Goal: Communication & Community: Answer question/provide support

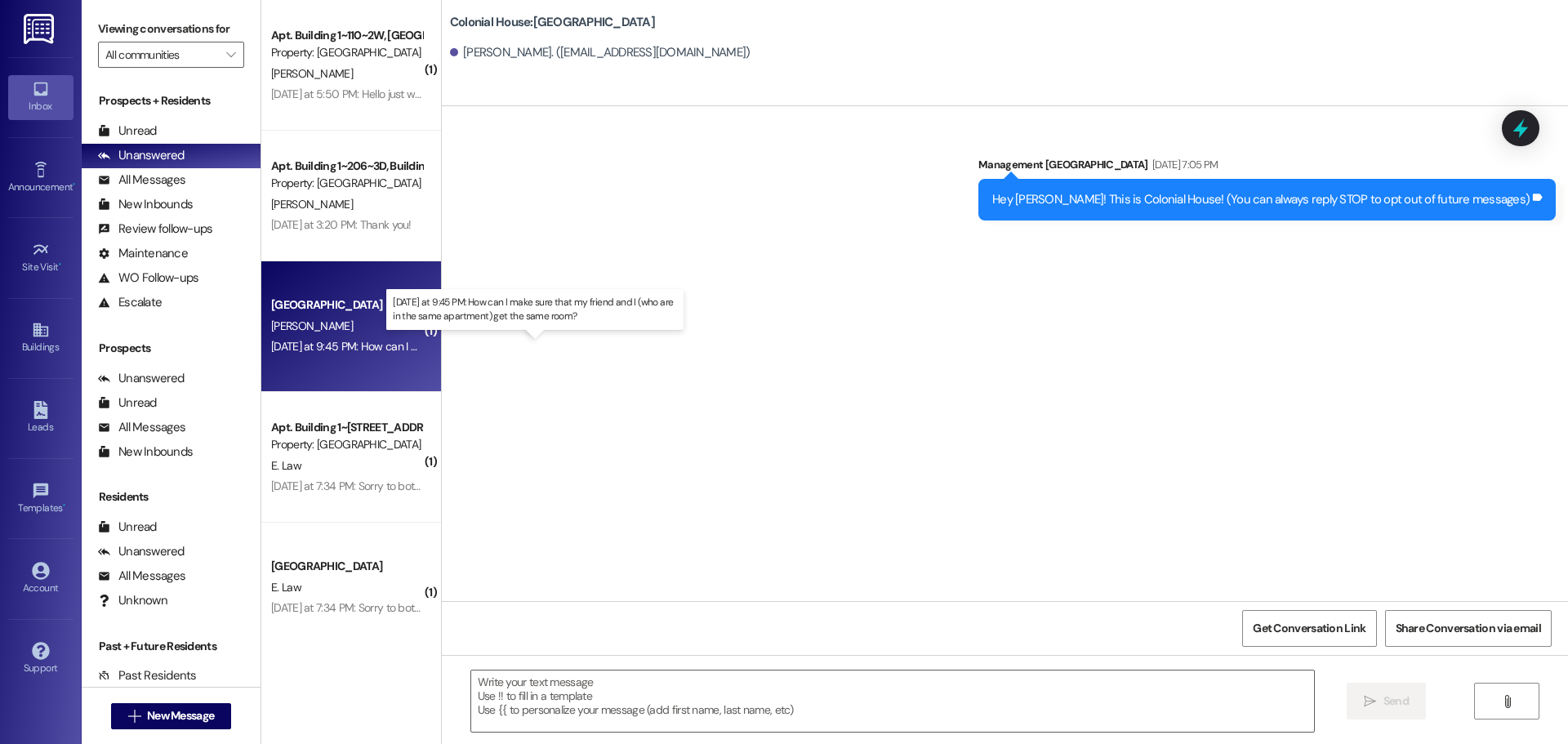
click at [332, 343] on div "[DATE] at 9:45 PM: How can I make sure that my friend and I (who are in the sam…" at bounding box center [541, 346] width 540 height 15
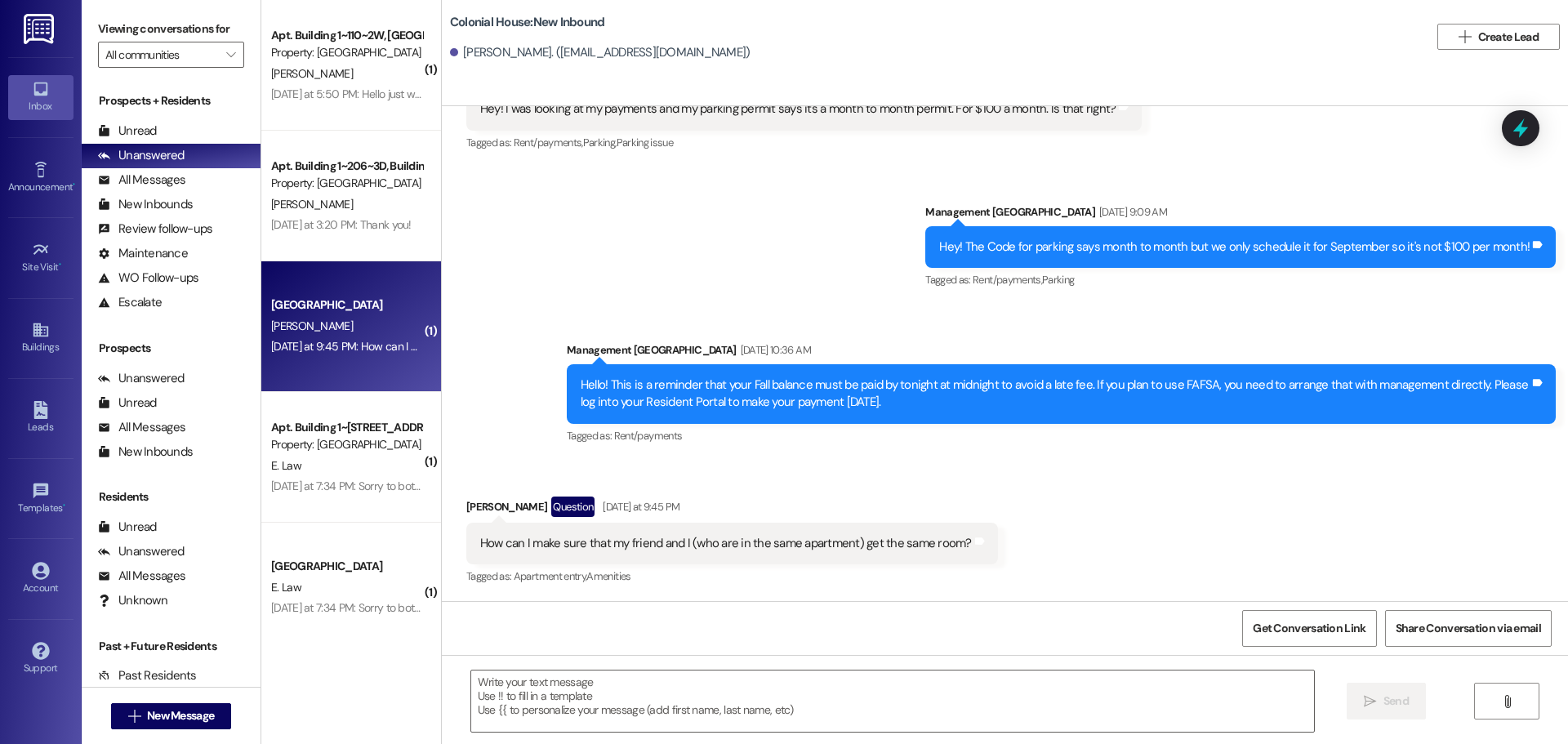
scroll to position [1338, 0]
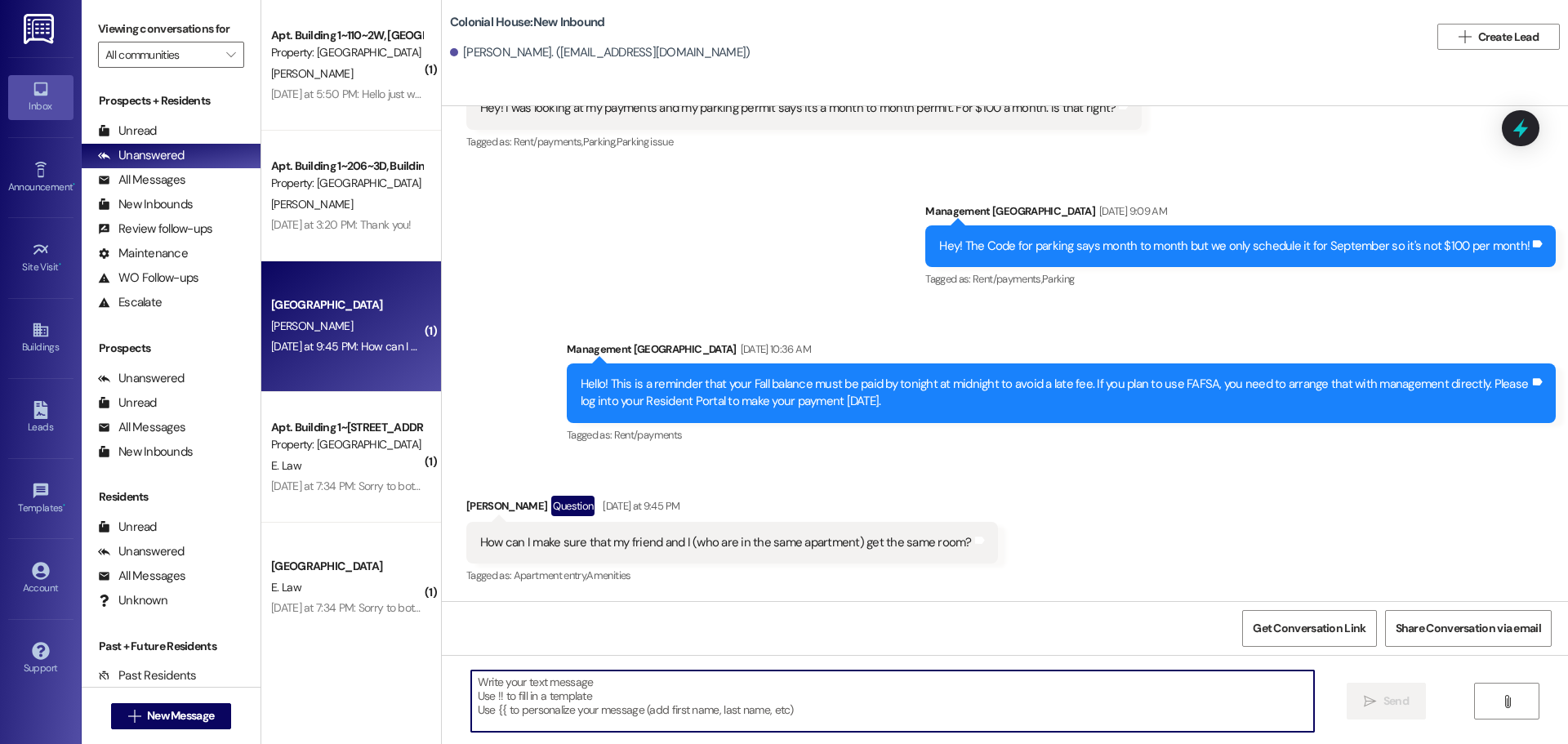
click at [576, 709] on textarea at bounding box center [892, 701] width 843 height 62
type textarea "i"
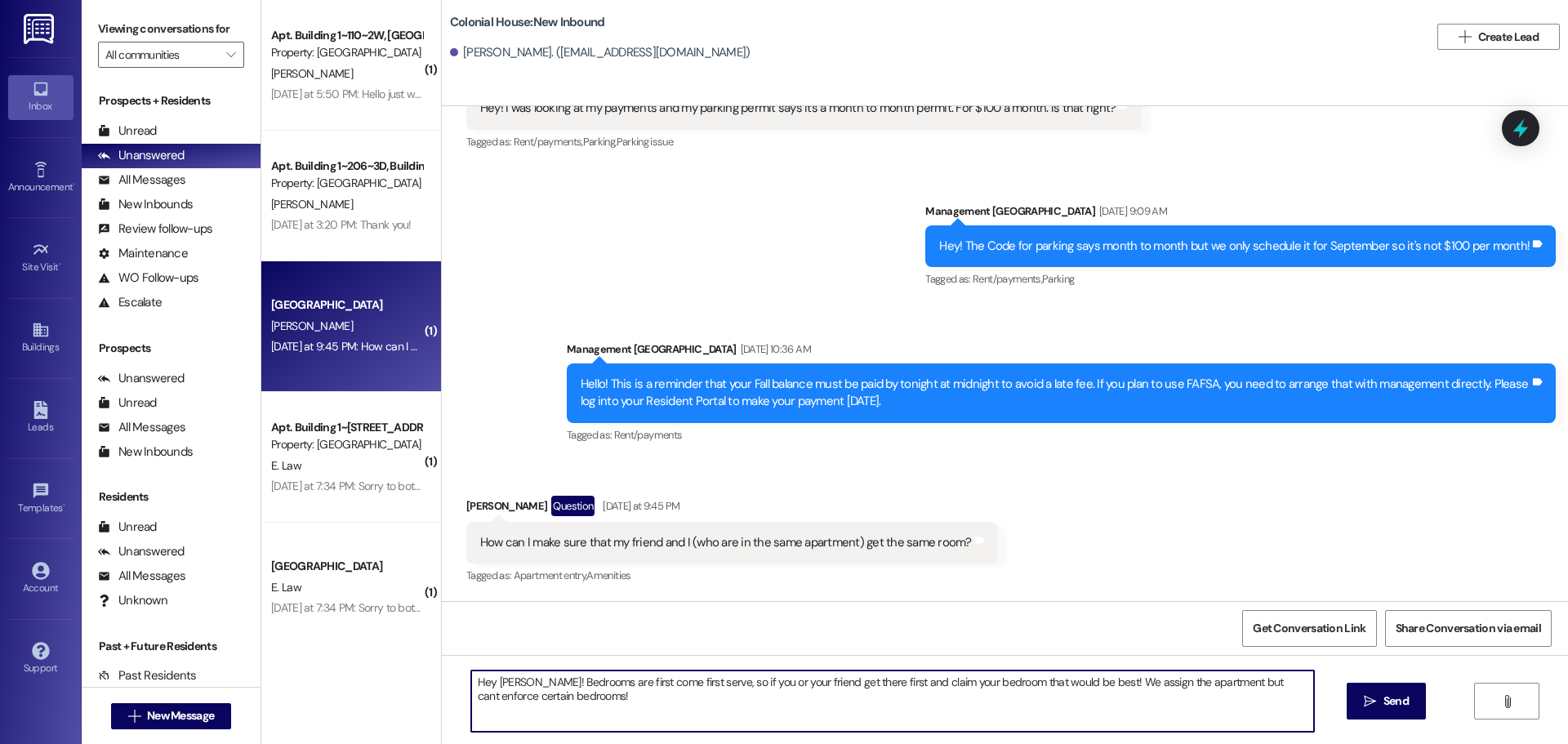
click at [1236, 679] on textarea "Hey Grace! Bedrooms are first come first serve, so if you or your friend get th…" at bounding box center [892, 701] width 843 height 62
type textarea "Hey Grace! Bedrooms are first come first serve, so if you or your friend get th…"
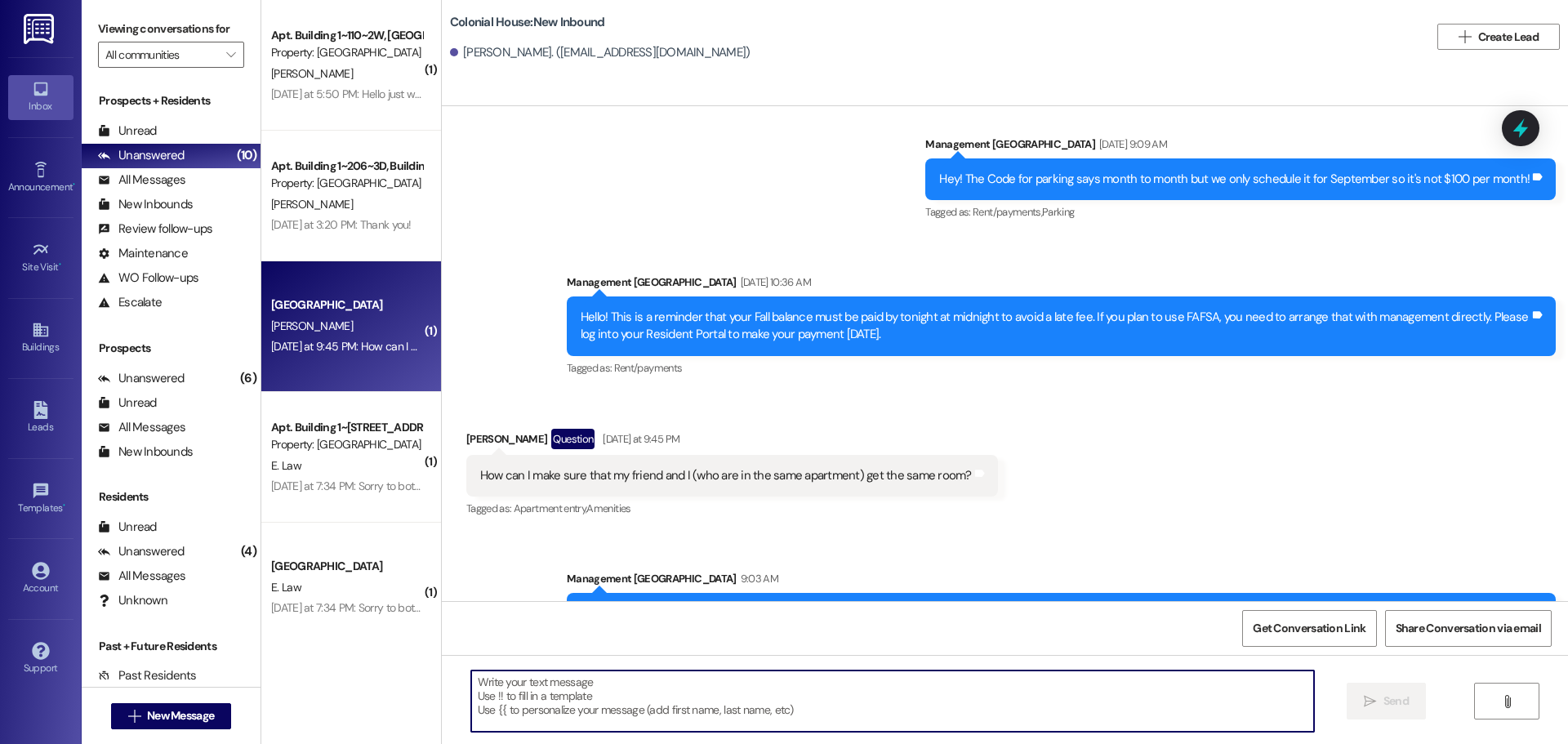
scroll to position [1469, 0]
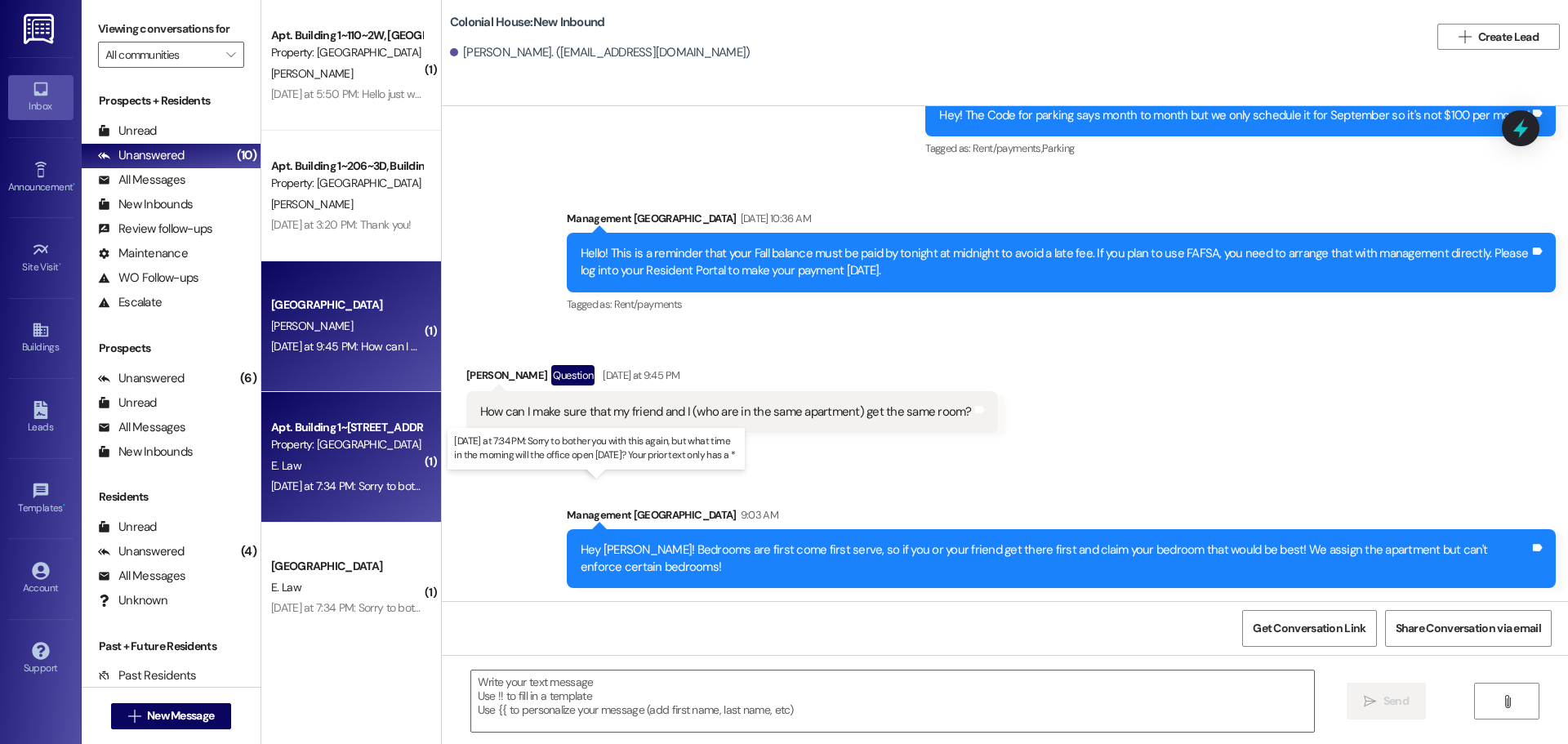
click at [356, 480] on div "Yesterday at 7:34 PM: Sorry to bother you with this again, but what time in the…" at bounding box center [594, 486] width 646 height 15
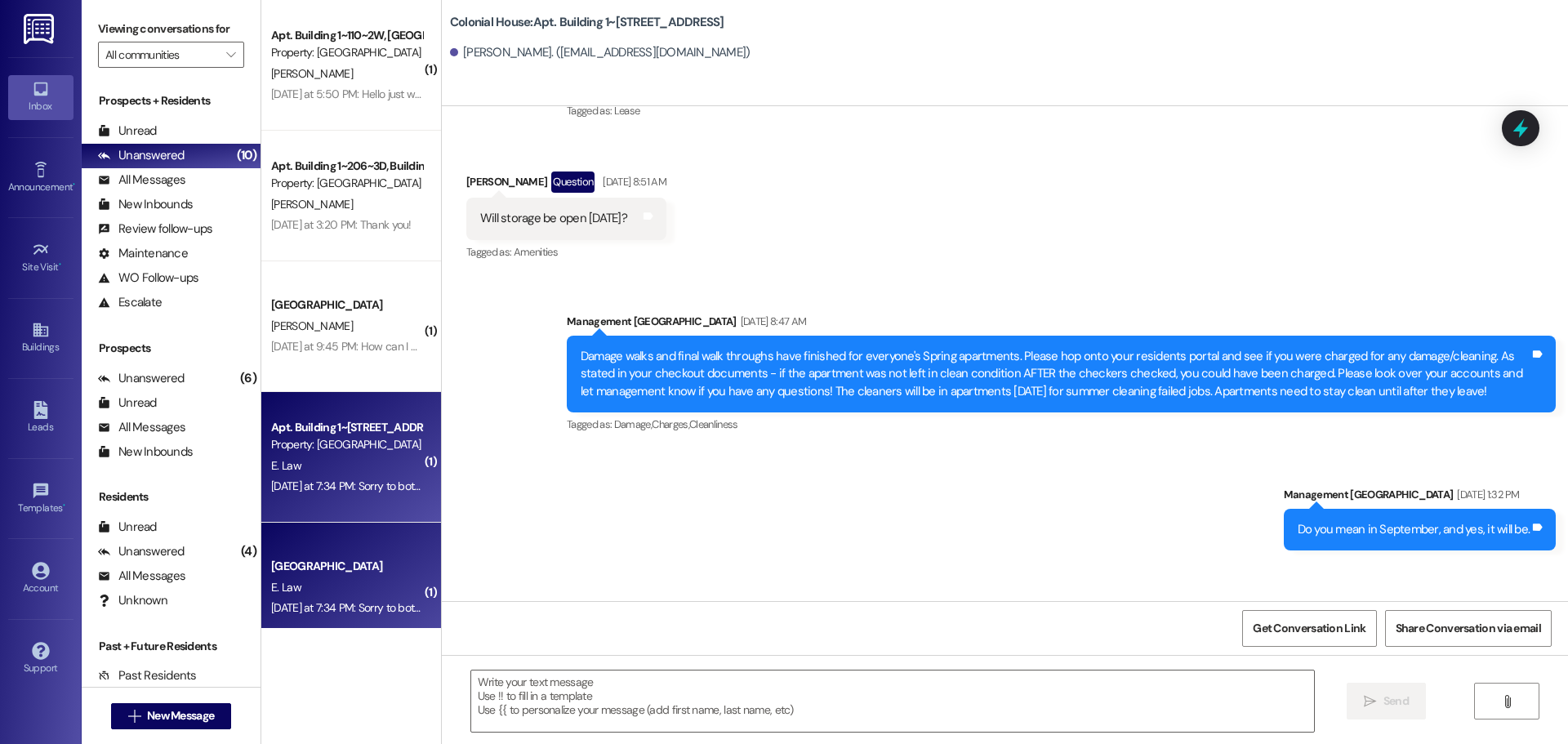
scroll to position [50664, 0]
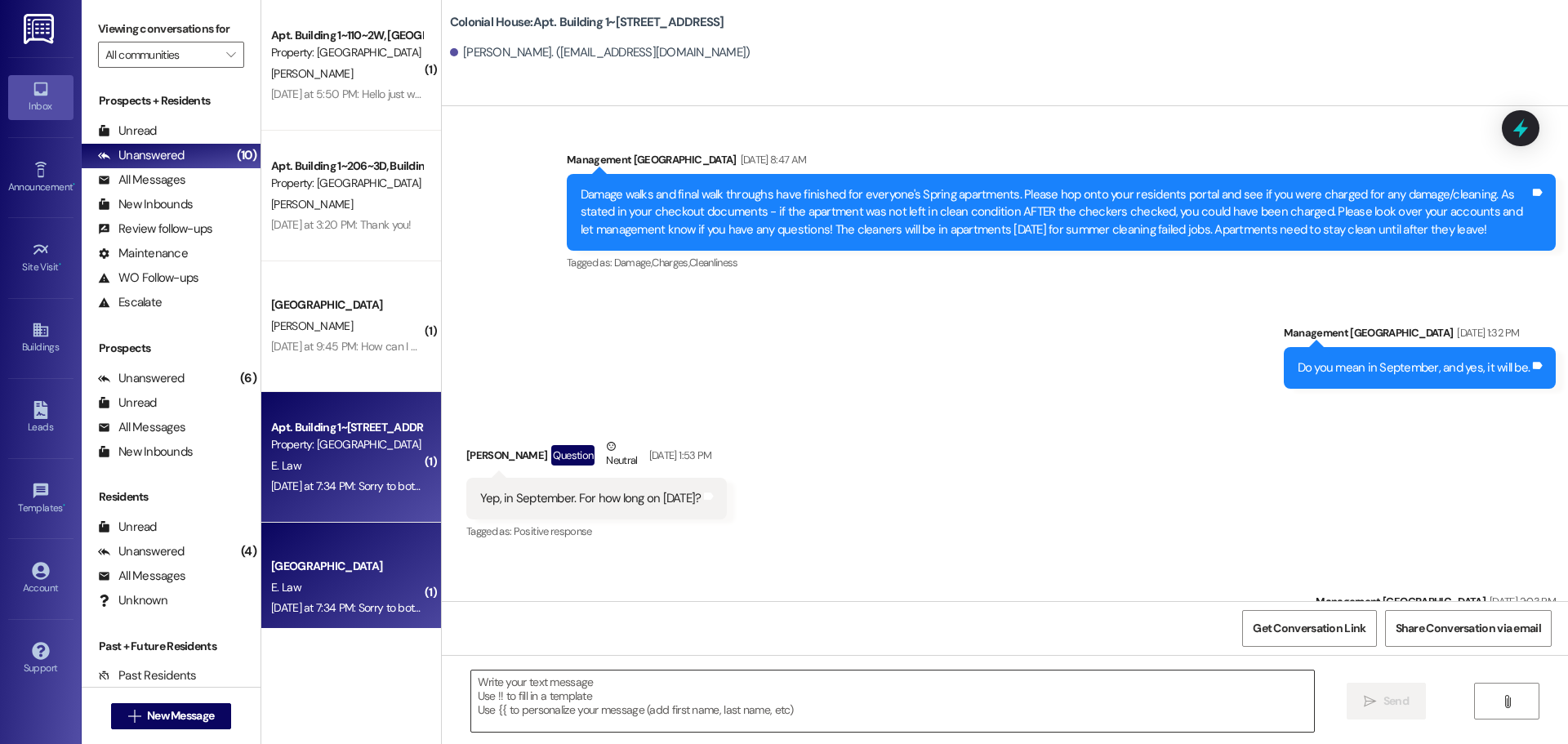
drag, startPoint x: 524, startPoint y: 708, endPoint x: 510, endPoint y: 705, distance: 14.3
click at [512, 710] on textarea at bounding box center [892, 701] width 843 height 62
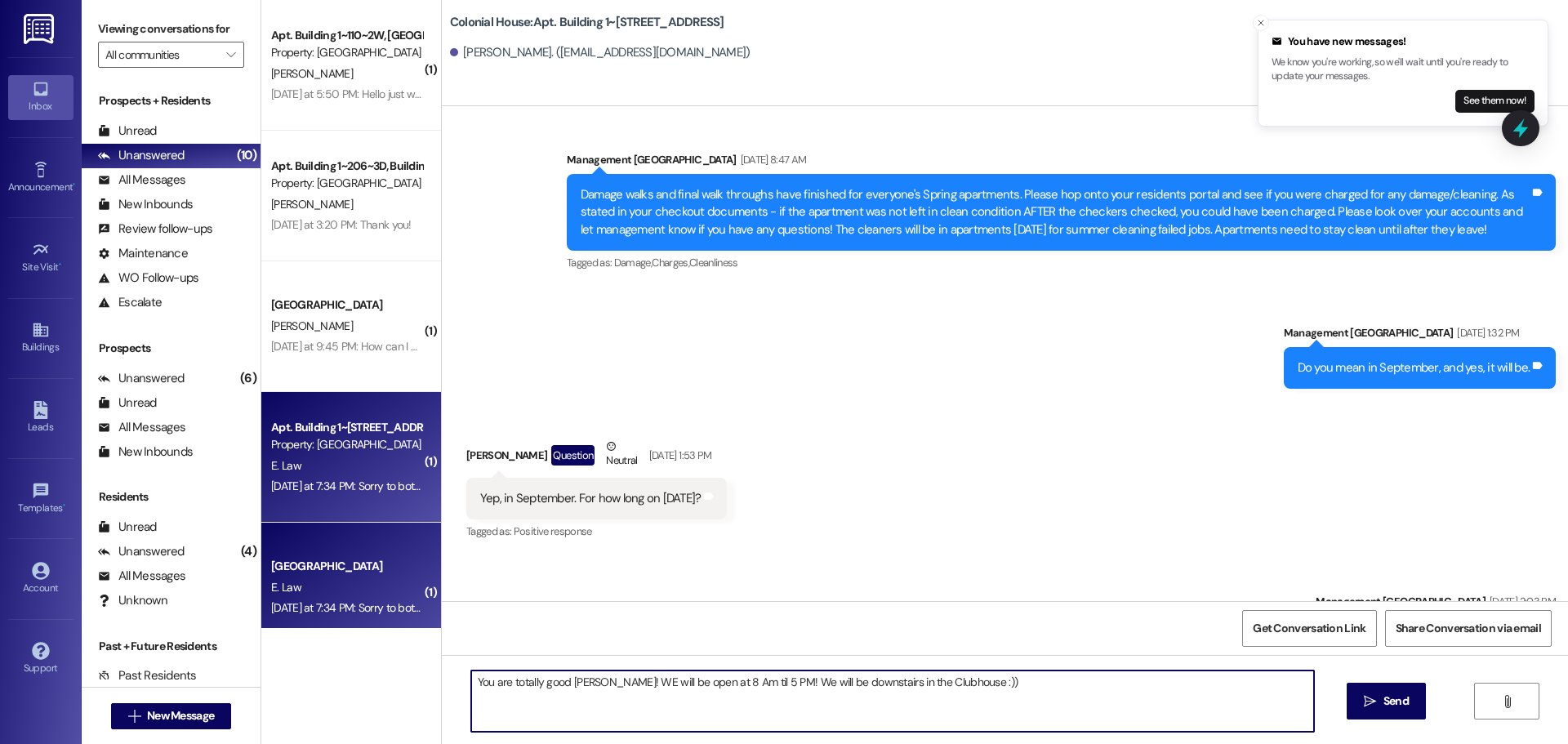
type textarea "You are totally good Emily! WE will be open at 8 Am til 5 PM! We will be downst…"
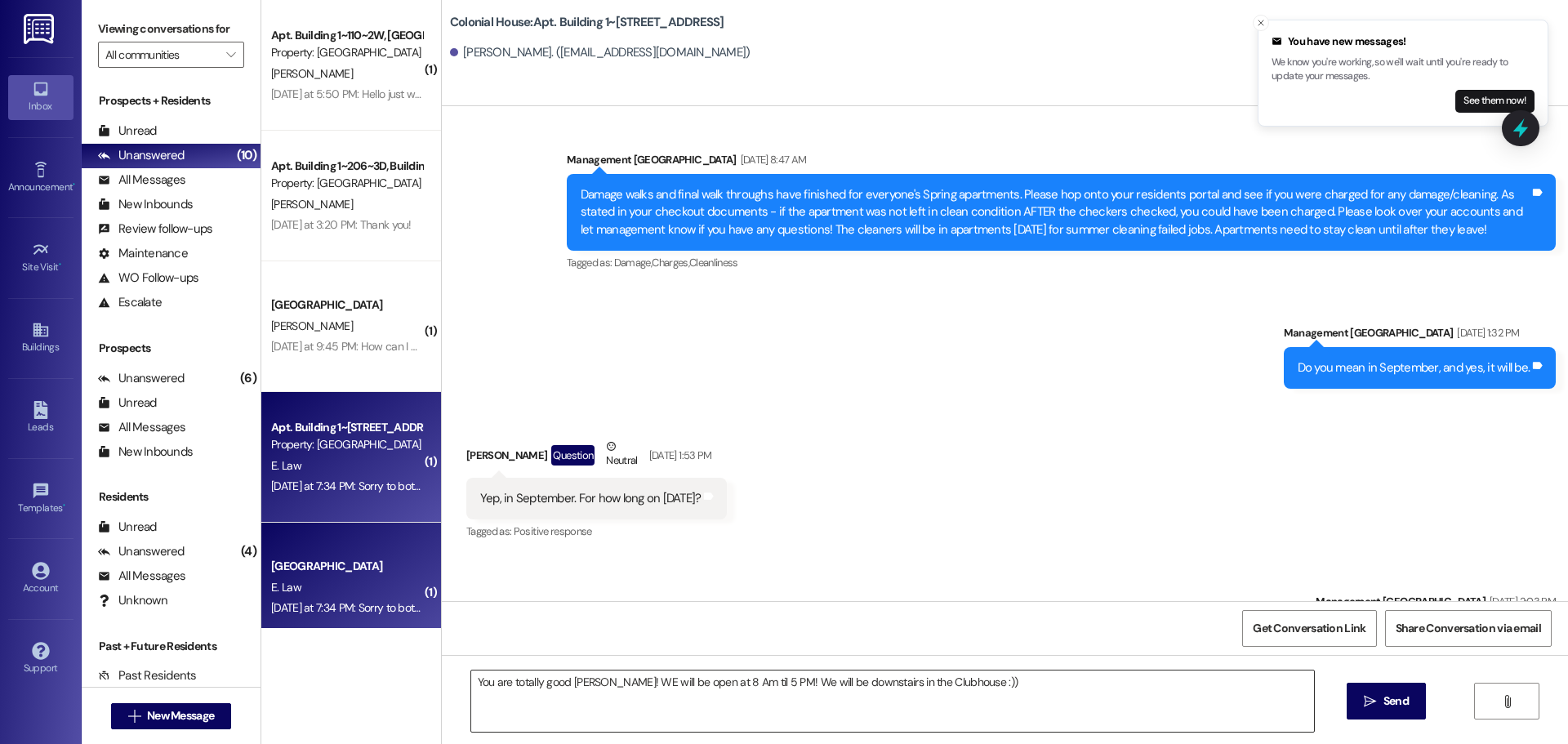
drag, startPoint x: 869, startPoint y: 605, endPoint x: 869, endPoint y: 688, distance: 83.0
click at [869, 605] on div "Get Conversation Link Share Conversation via email" at bounding box center [1005, 627] width 1126 height 54
click at [871, 685] on textarea "You are totally good Emily! WE will be open at 8 Am til 5 PM! We will be downst…" at bounding box center [892, 701] width 843 height 62
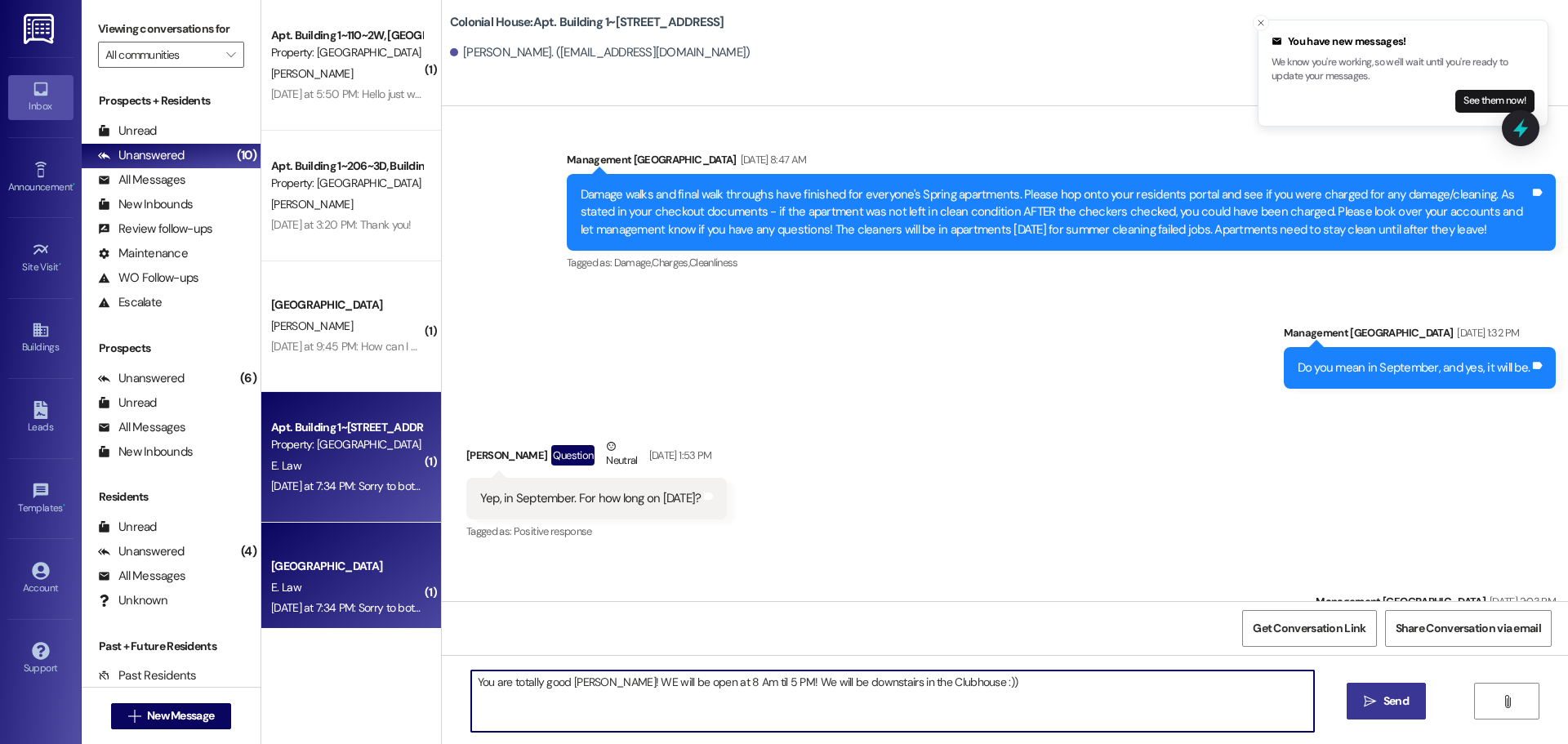
click at [994, 704] on textarea "You are totally good Emily! WE will be open at 8 Am til 5 PM! We will be downst…" at bounding box center [892, 701] width 843 height 62
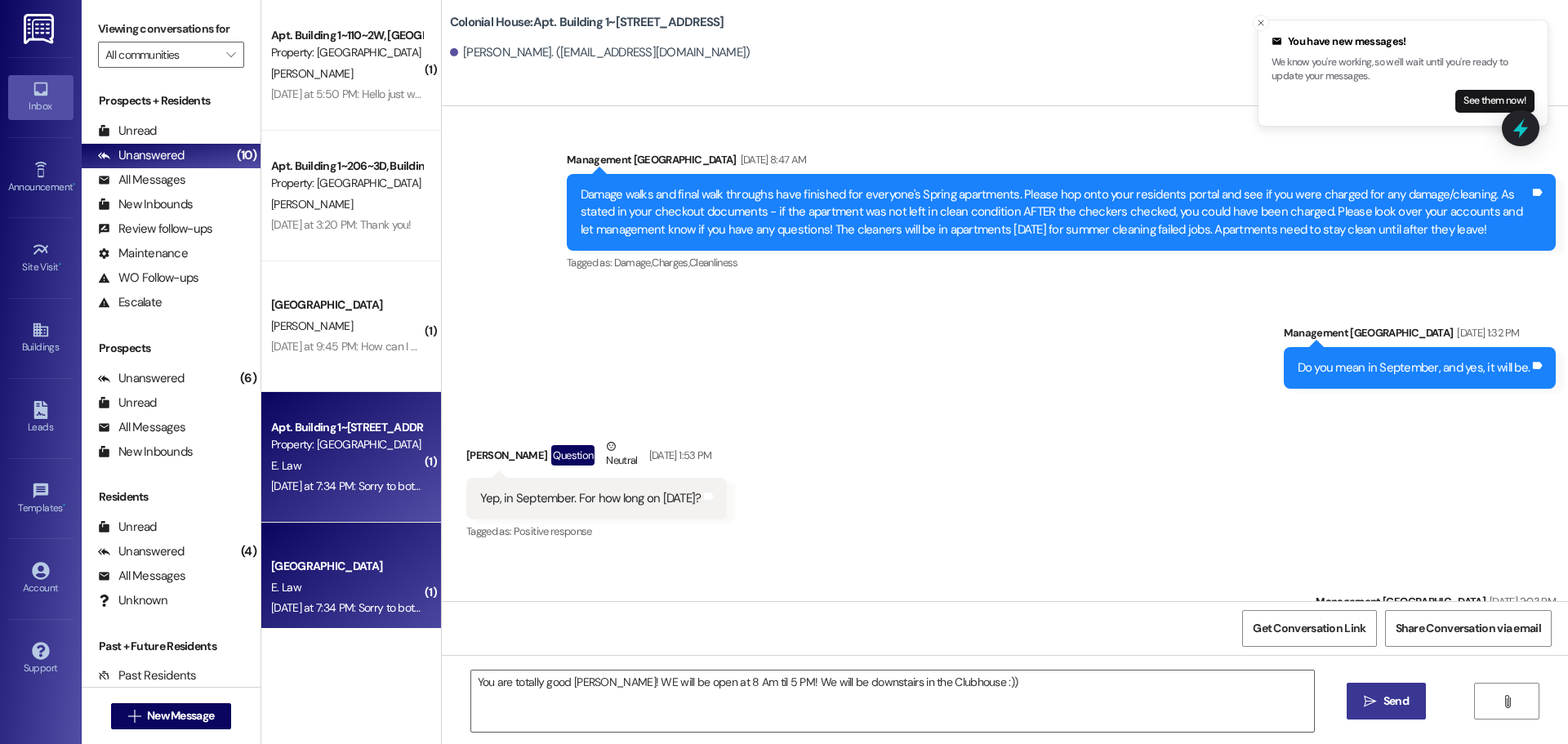
click at [1383, 697] on span "Send" at bounding box center [1396, 701] width 26 height 17
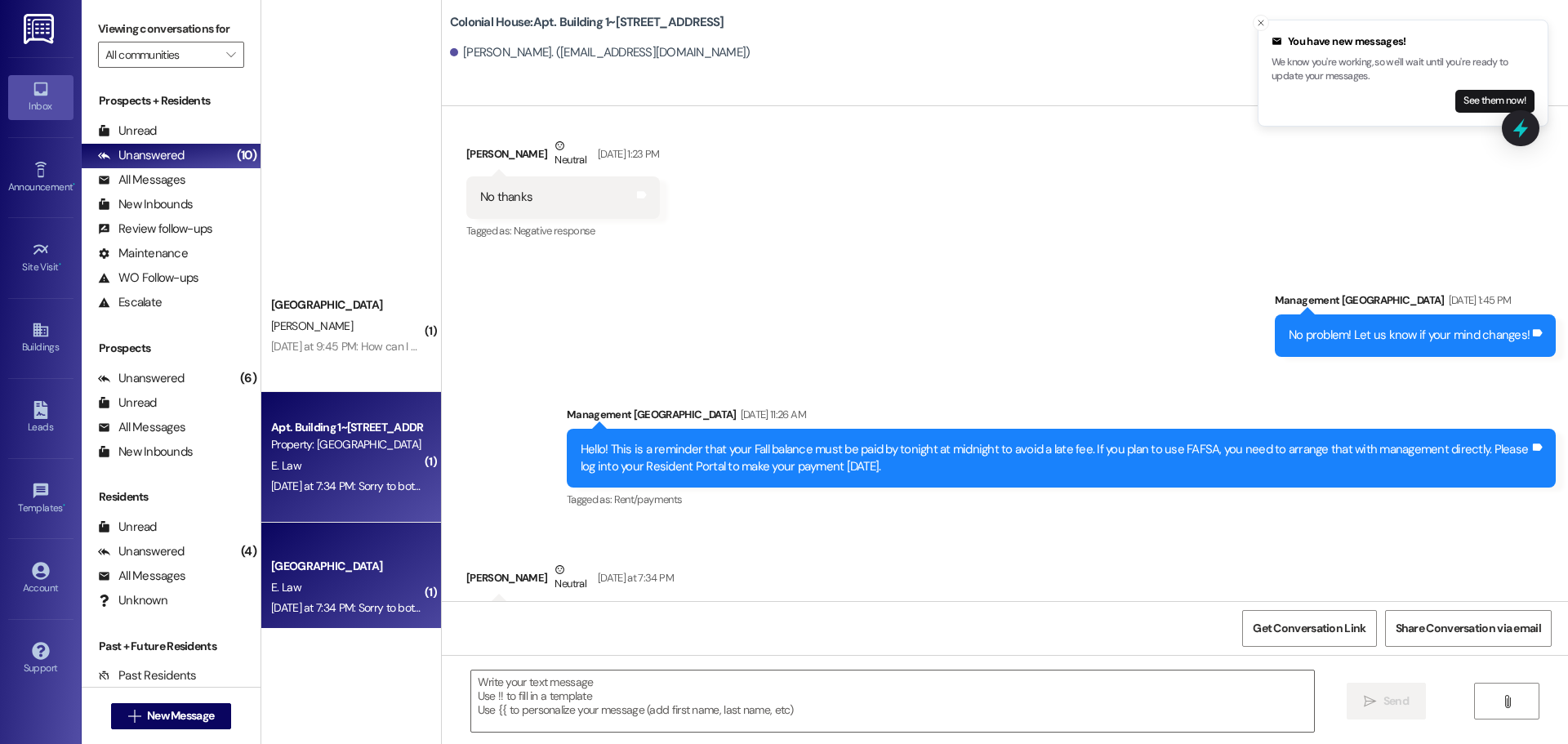
scroll to position [490, 0]
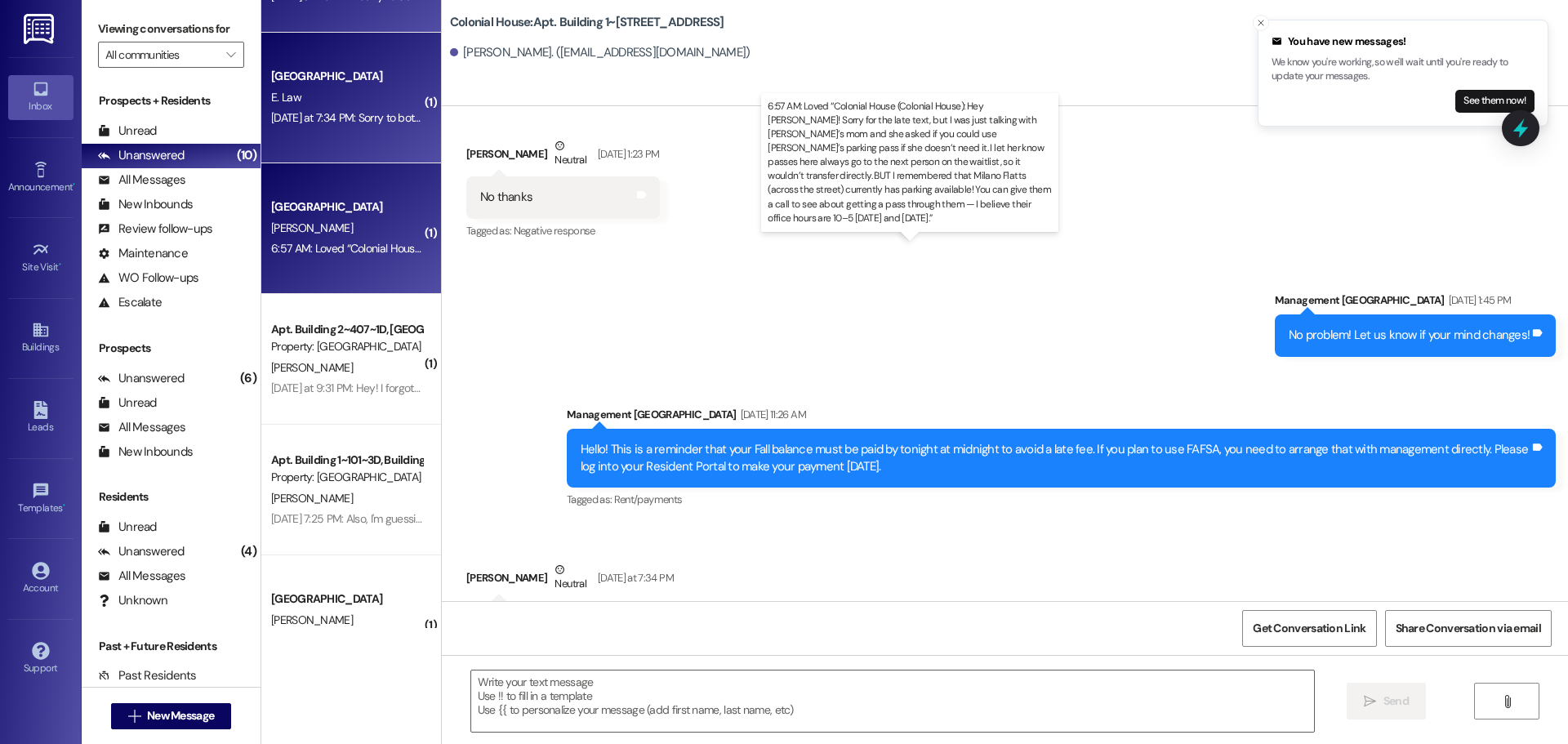
click at [360, 250] on div "6:57 AM: Loved “Colonial House (Colonial House): Hey Meg! Sorry for the late te…" at bounding box center [1556, 248] width 2571 height 15
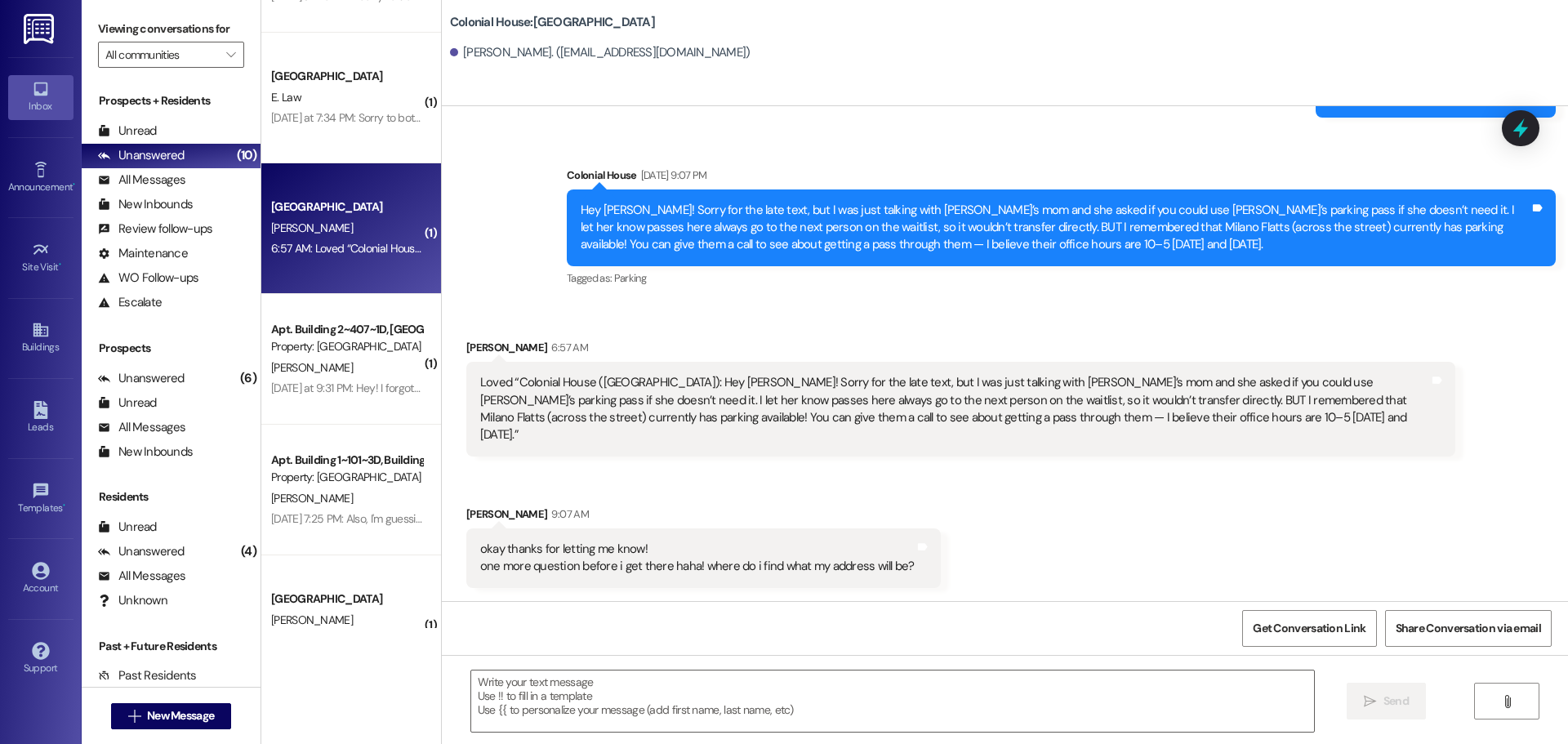
scroll to position [18501, 0]
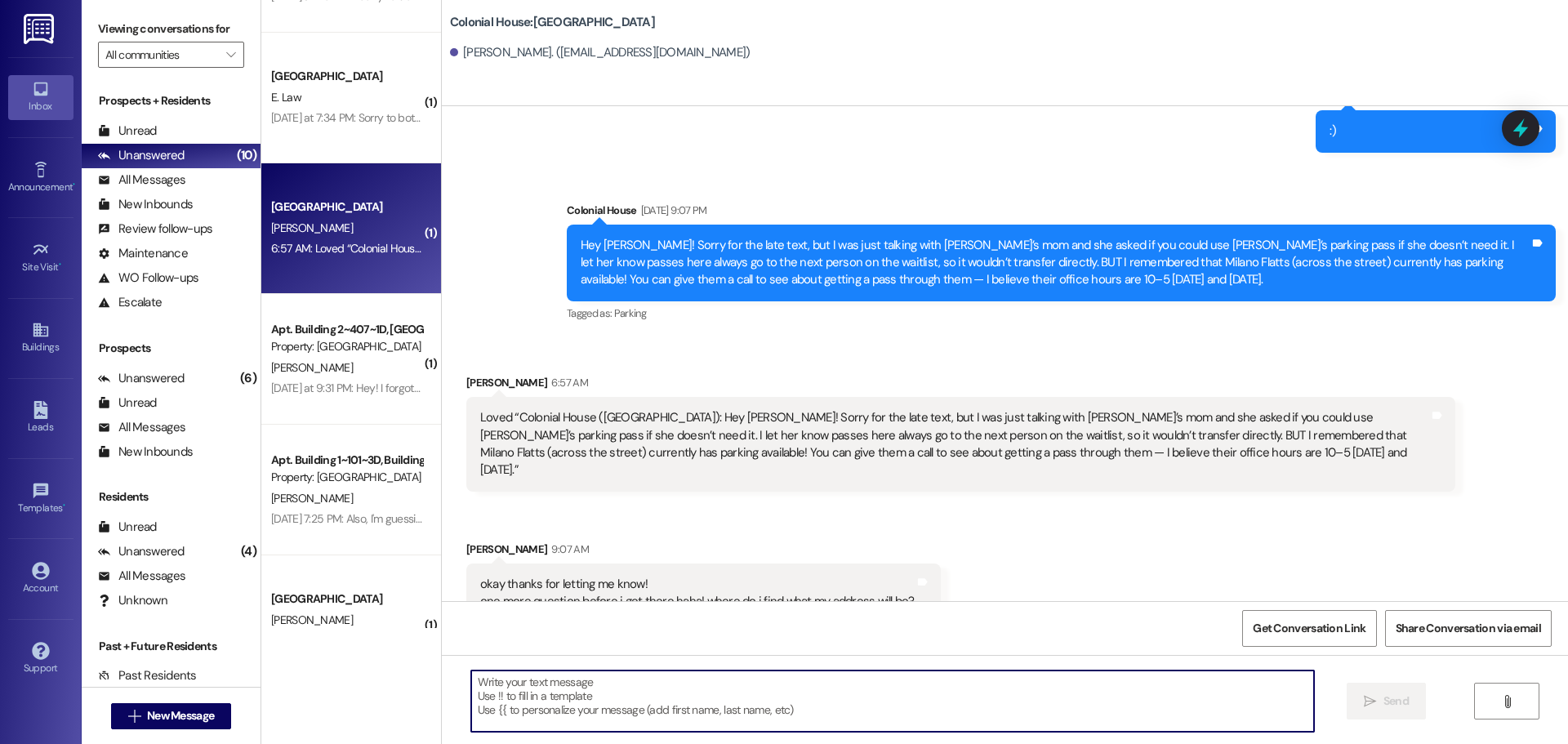
click at [634, 686] on textarea at bounding box center [892, 701] width 843 height 62
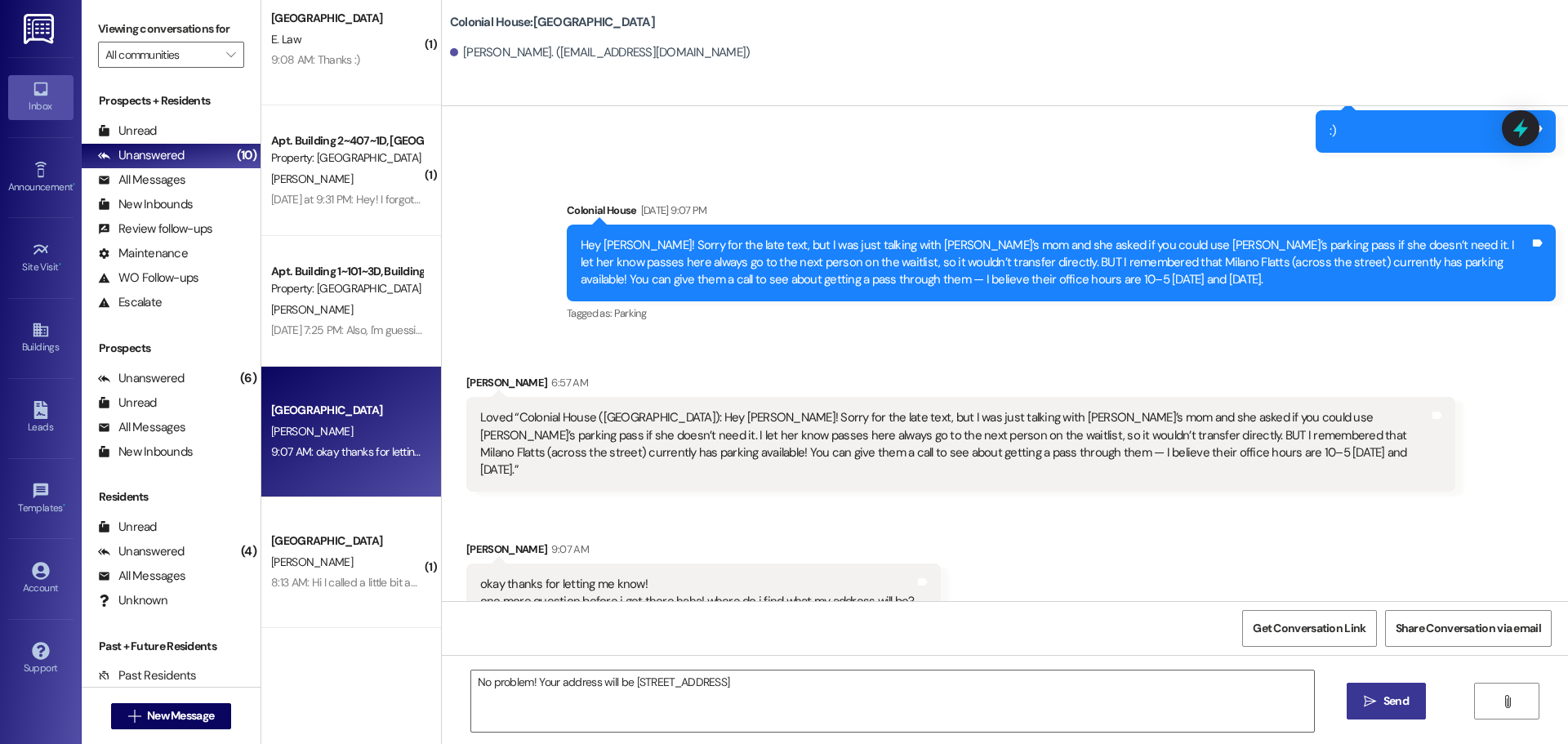
scroll to position [417, 0]
click at [715, 682] on textarea "No problem! Your address will be 151 W 4th S Apt" at bounding box center [892, 701] width 843 height 62
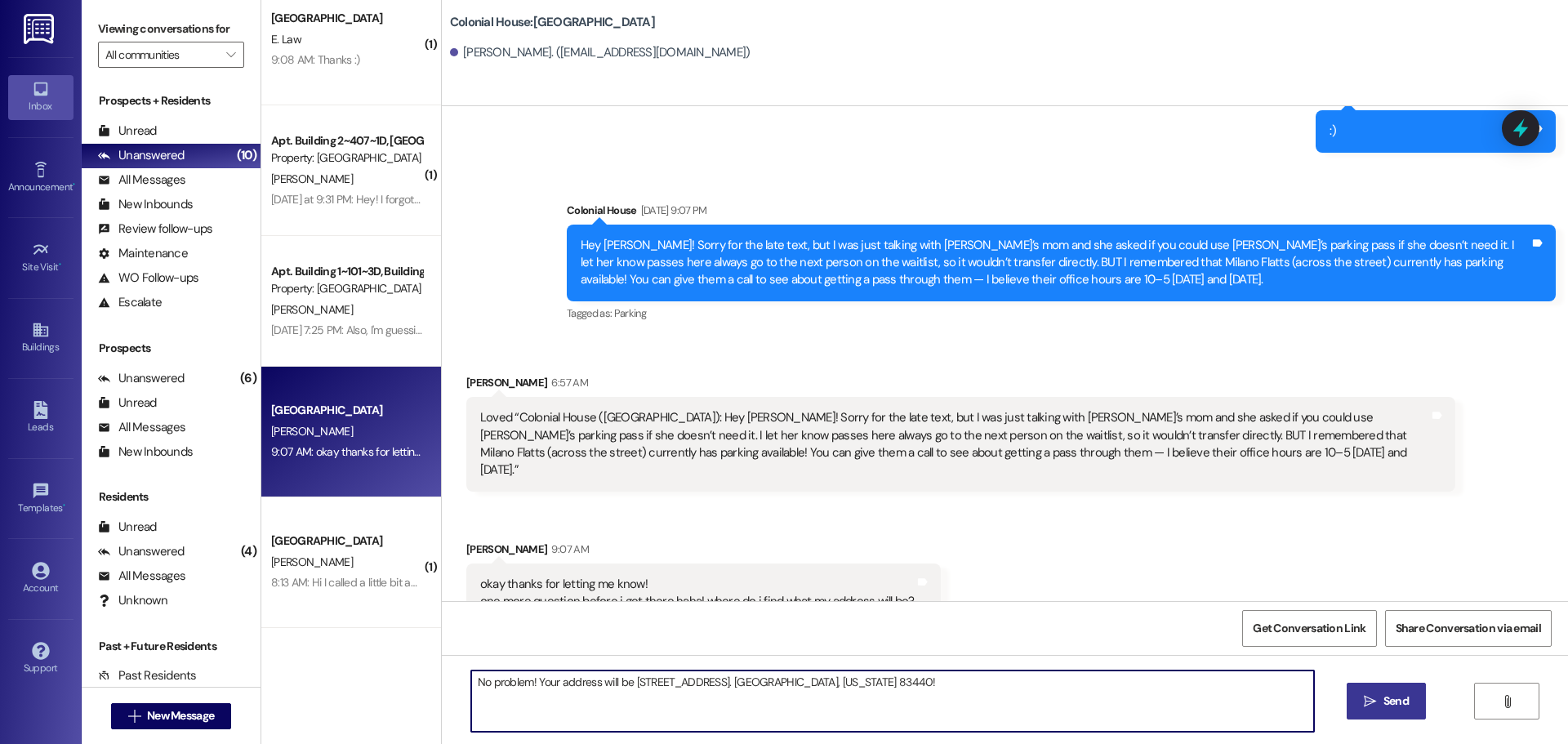
click at [928, 683] on textarea "No problem! Your address will be 151 W 4th S Apt 211. Rexburg, Idaho 83440!" at bounding box center [892, 701] width 843 height 62
type textarea "No problem! Your address will be 151 W 4th S Apt 211. Rexburg, Idaho 83440!"
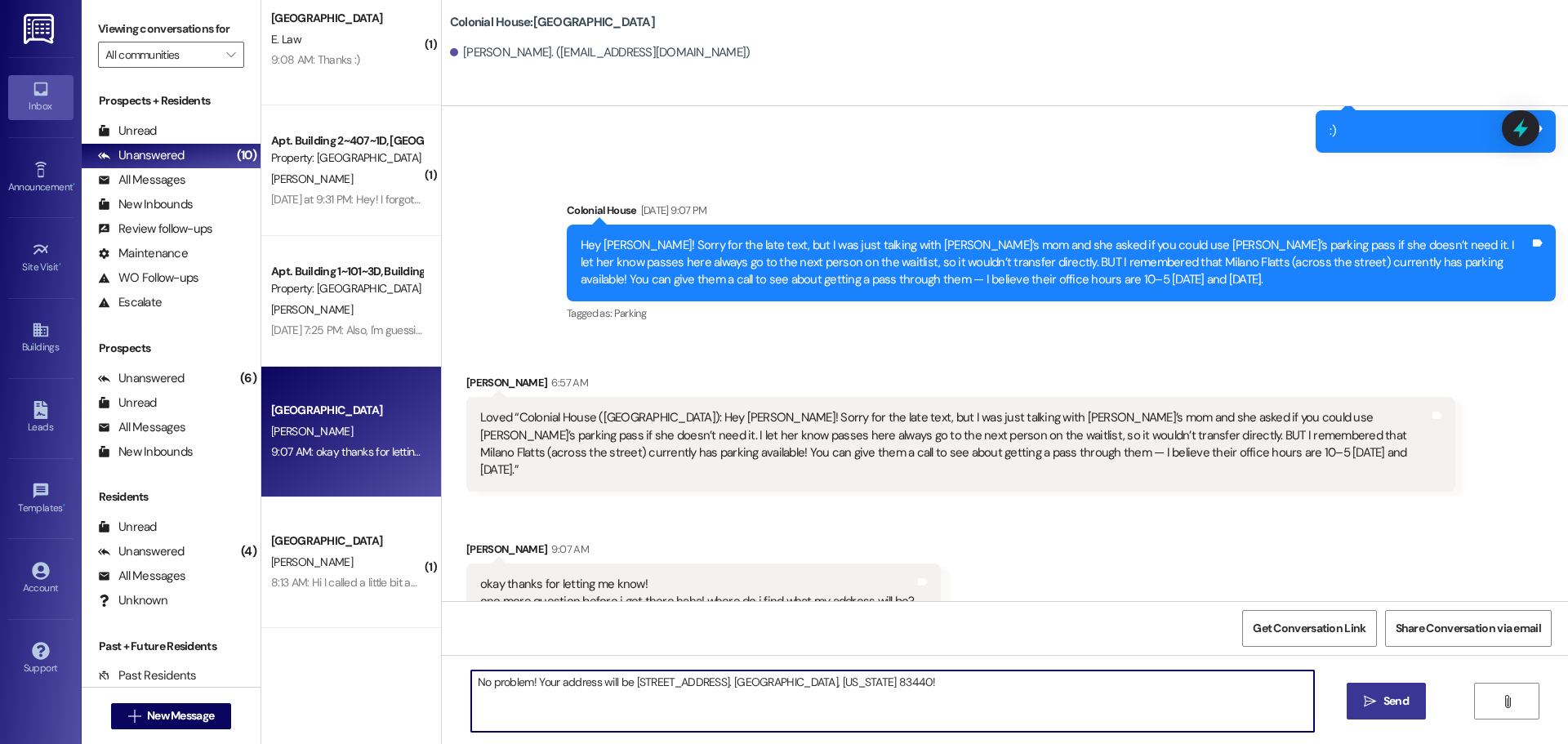
click at [1379, 711] on button " Send" at bounding box center [1386, 701] width 79 height 37
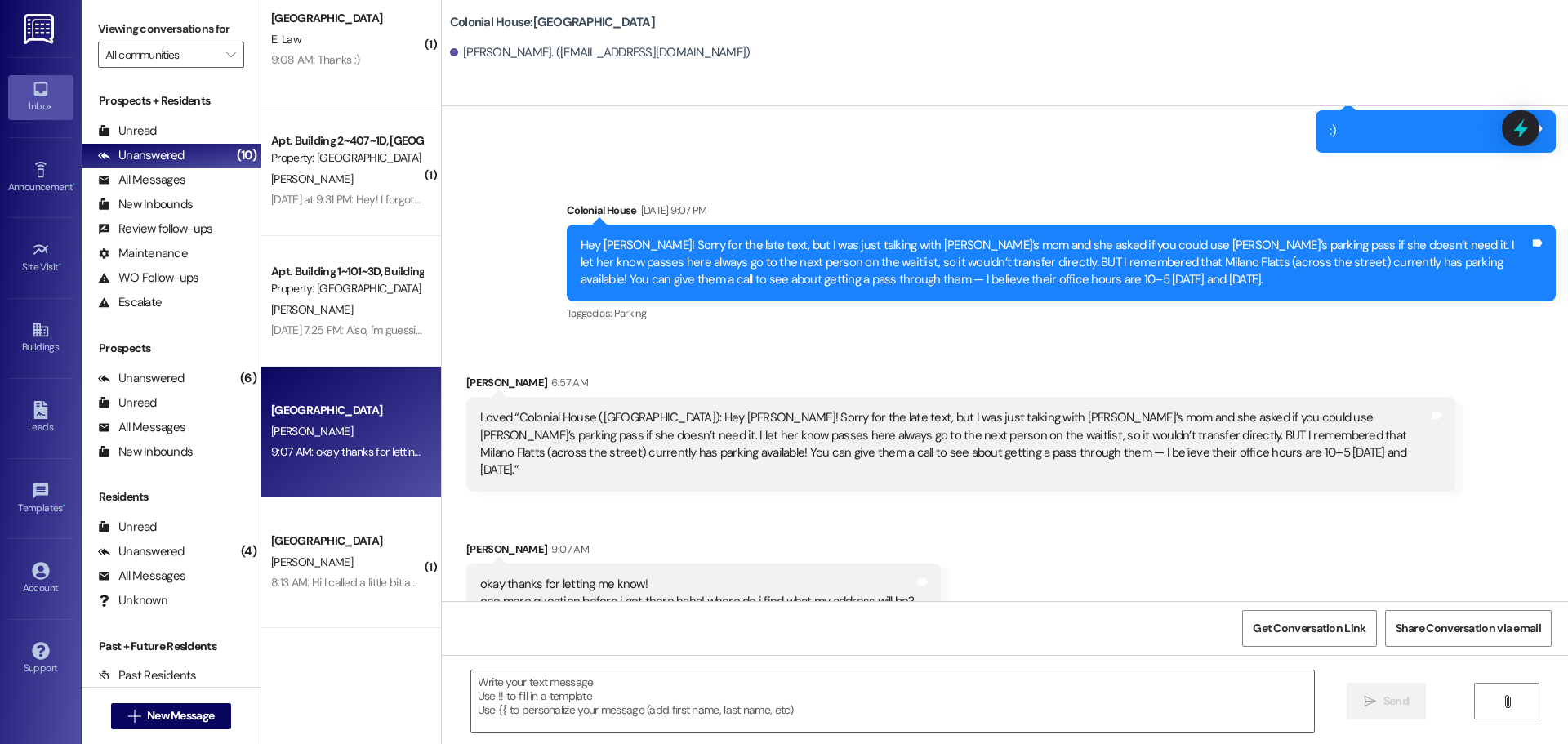
scroll to position [18500, 0]
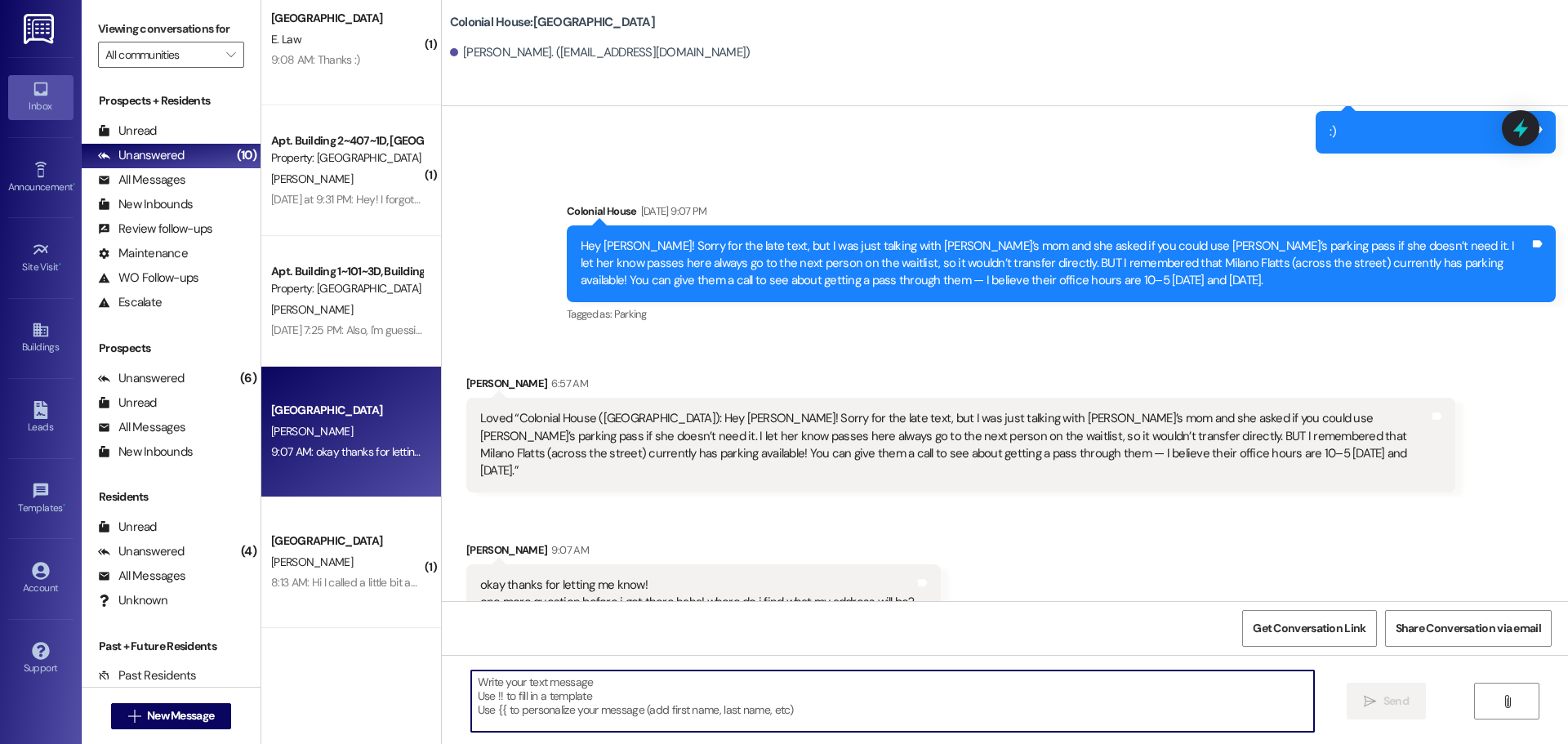
click at [561, 705] on textarea at bounding box center [892, 701] width 843 height 62
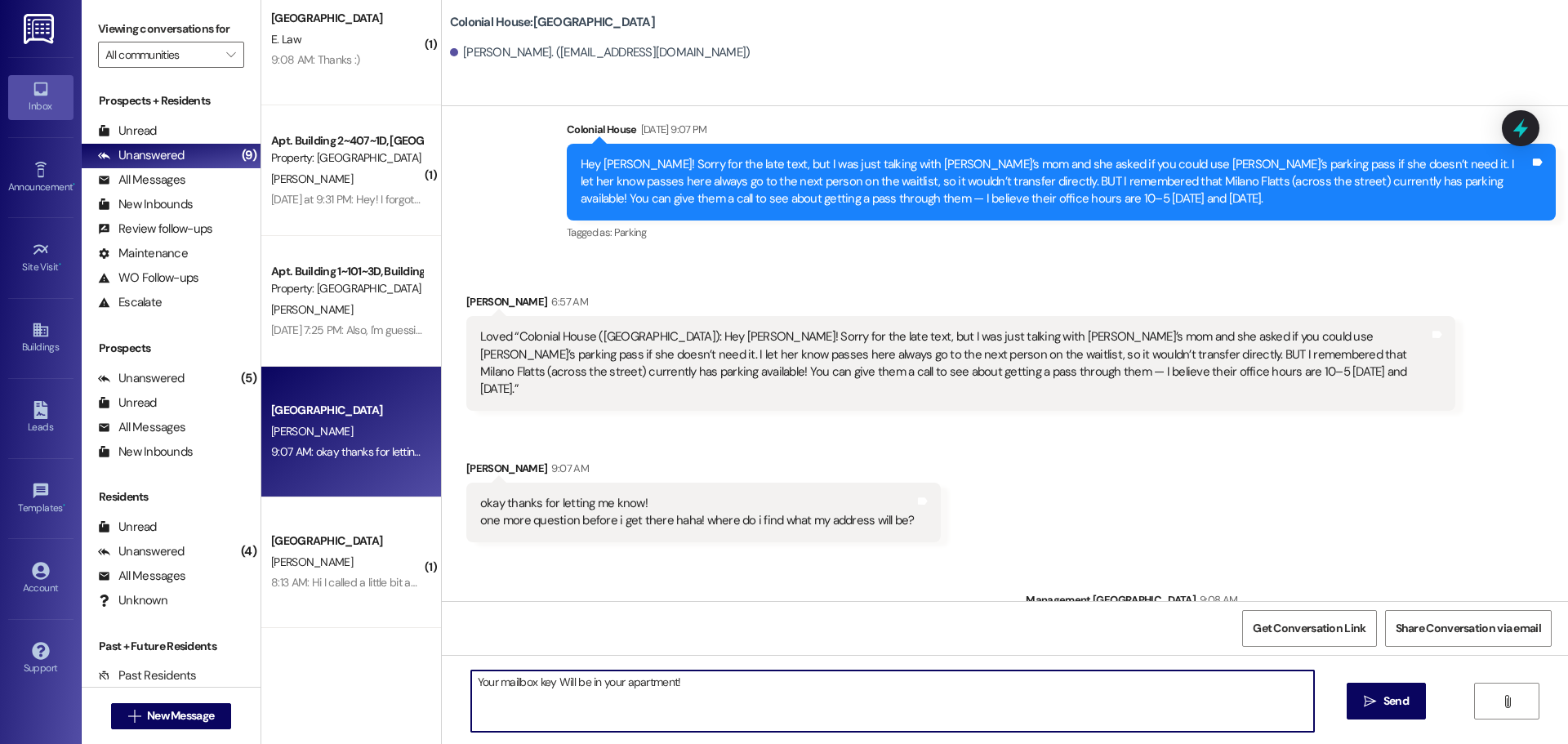
click at [690, 697] on textarea "Your mailbox key Will be in your apartment!" at bounding box center [892, 701] width 843 height 62
click at [545, 679] on textarea "Your mailbox key Will be in your apartment!" at bounding box center [892, 701] width 843 height 62
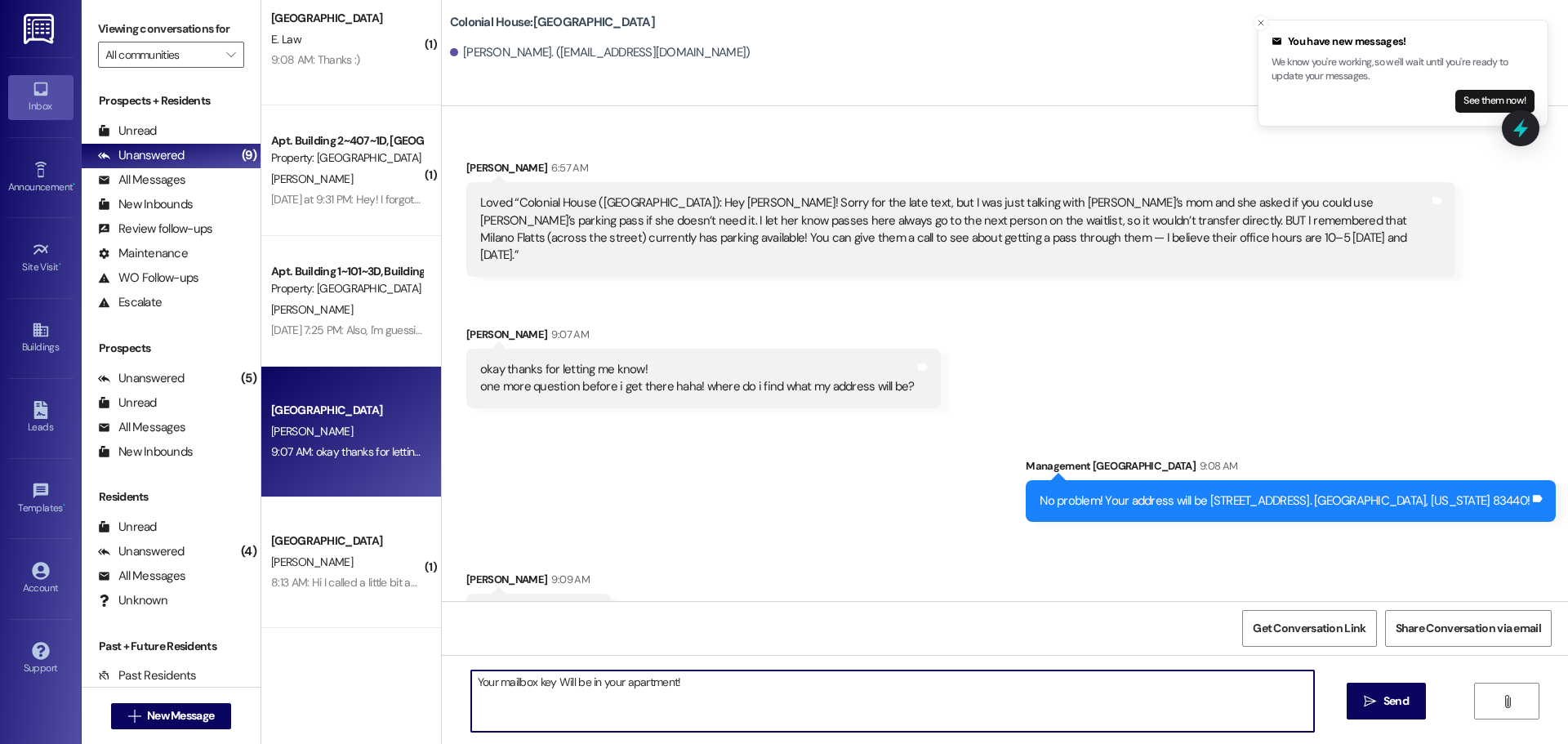
scroll to position [18727, 0]
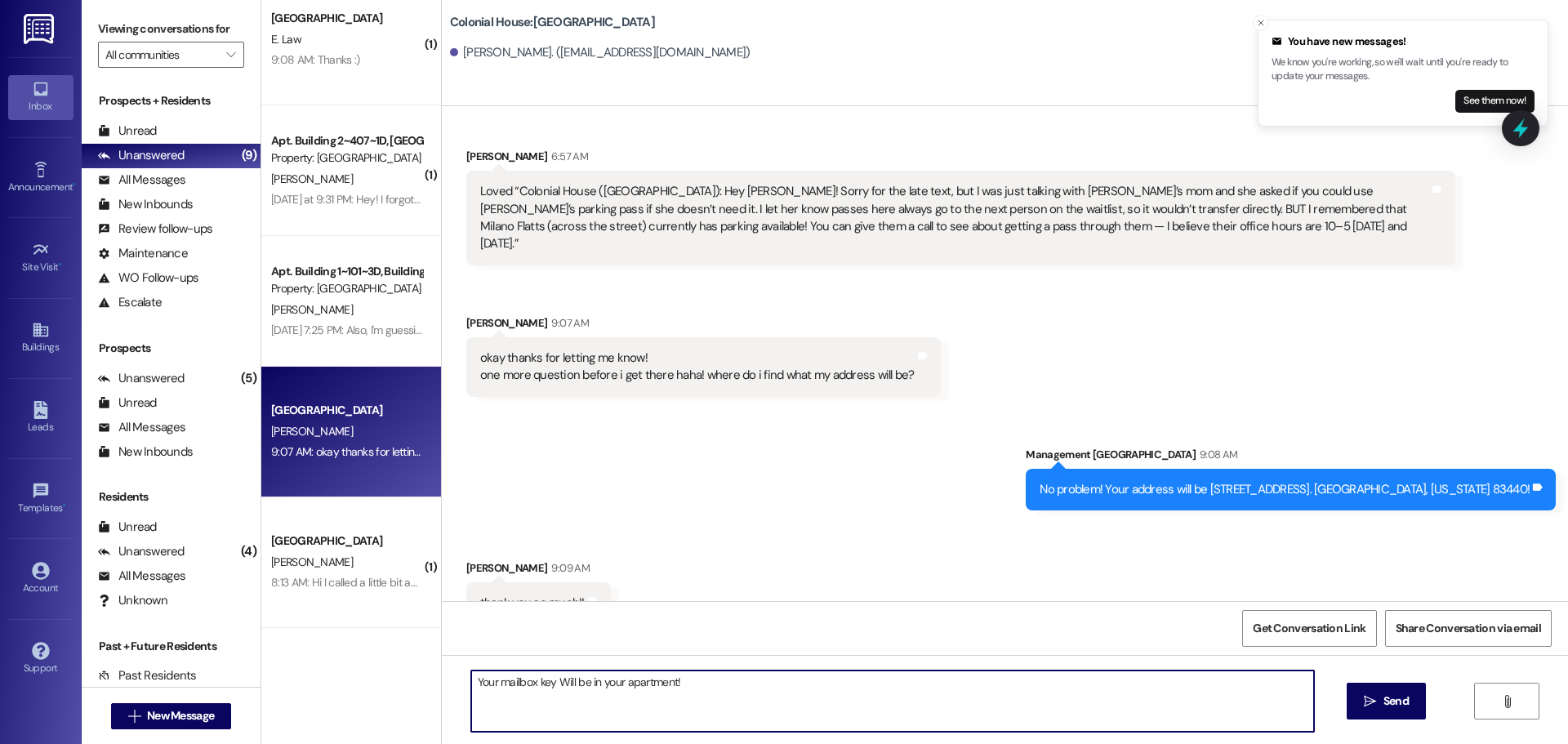
click at [554, 681] on textarea "Your mailbox key Will be in your apartment!" at bounding box center [892, 701] width 843 height 62
click at [716, 692] on textarea "Your mailbox key will be in your apartment!" at bounding box center [892, 701] width 843 height 62
type textarea "Your mailbox key will be in your apartment!"
click at [1387, 715] on button " Send" at bounding box center [1386, 701] width 79 height 37
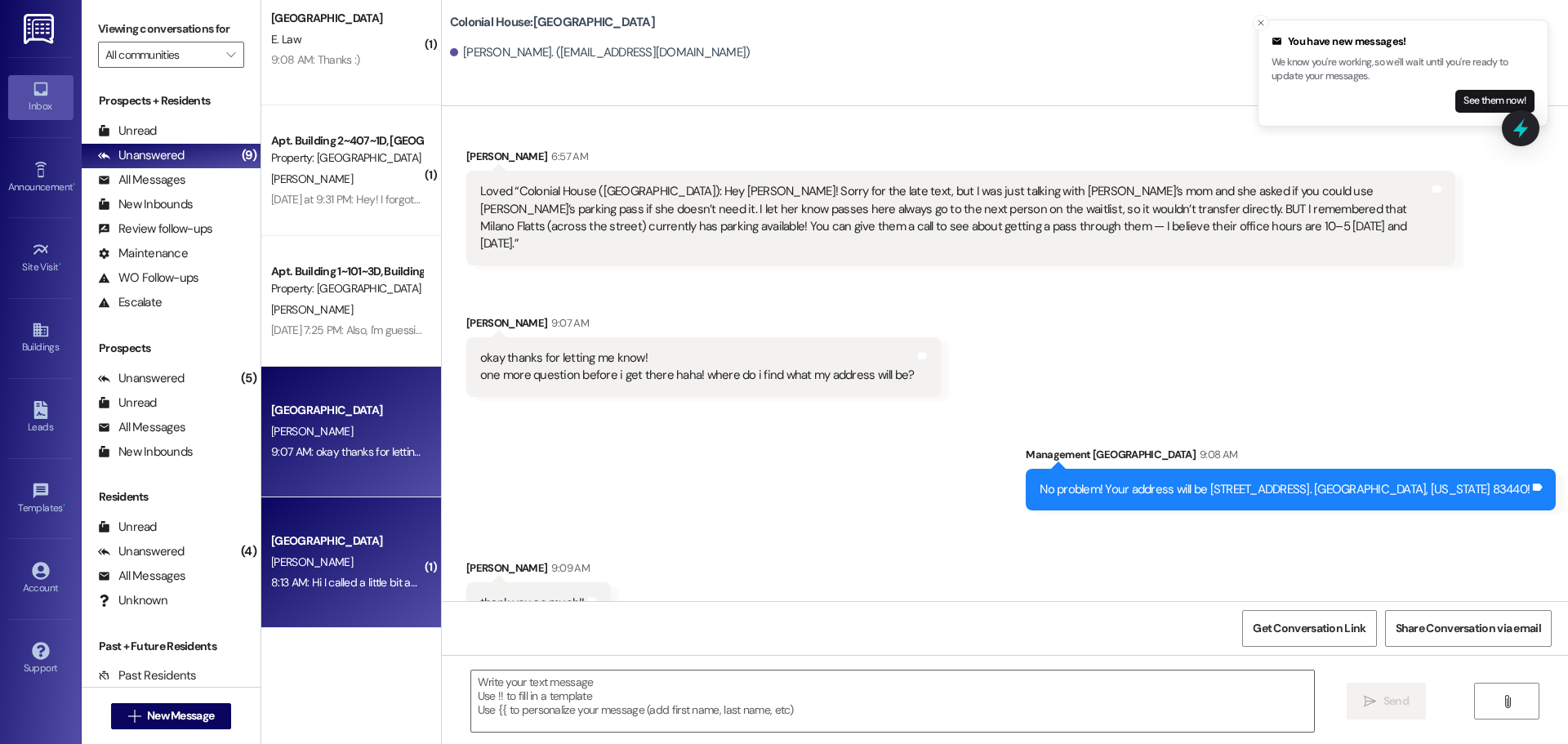
click at [356, 583] on div "8:13 AM: Hi I called a little bit ago and I'm here to pick up my room key. I'm …" at bounding box center [539, 582] width 535 height 15
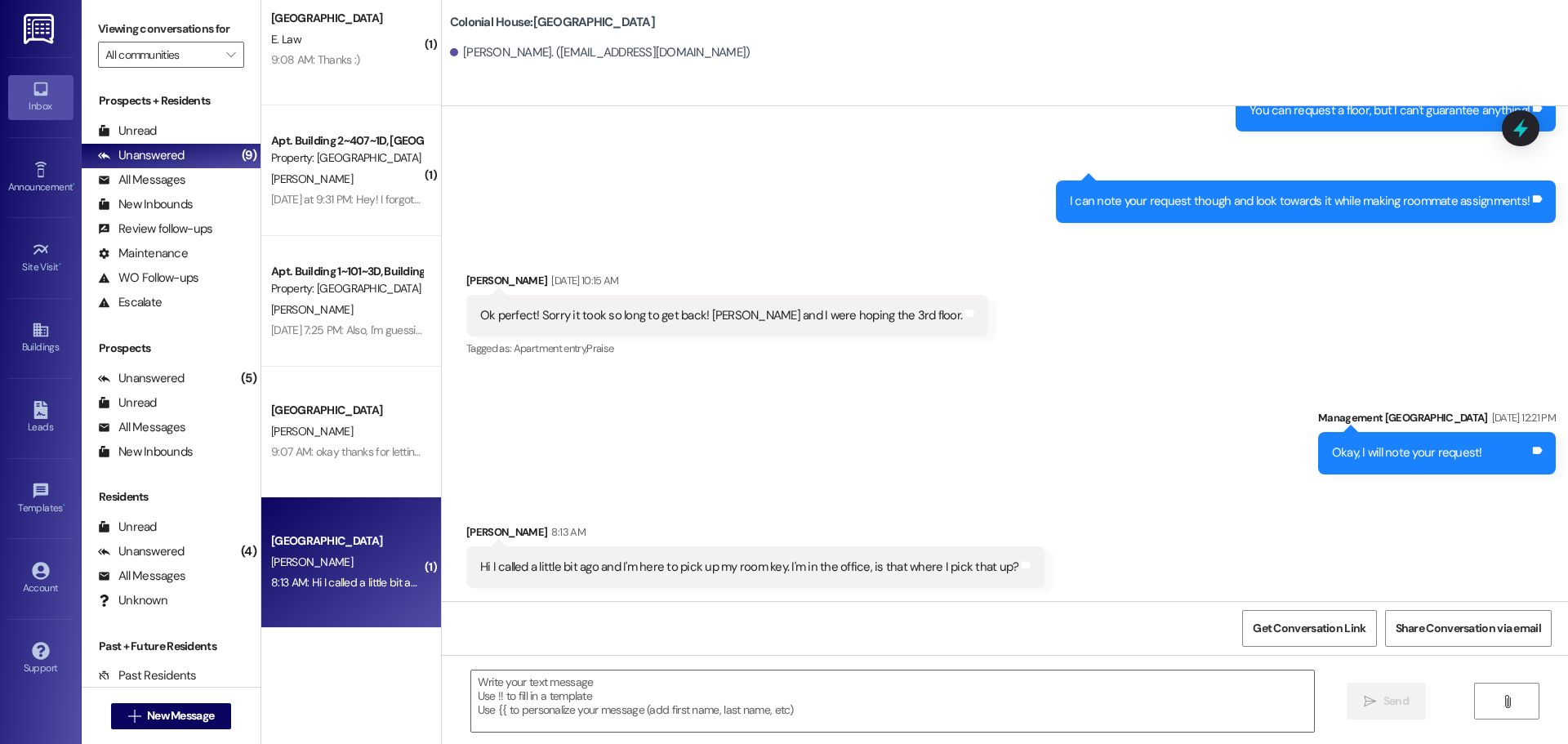
scroll to position [1613, 0]
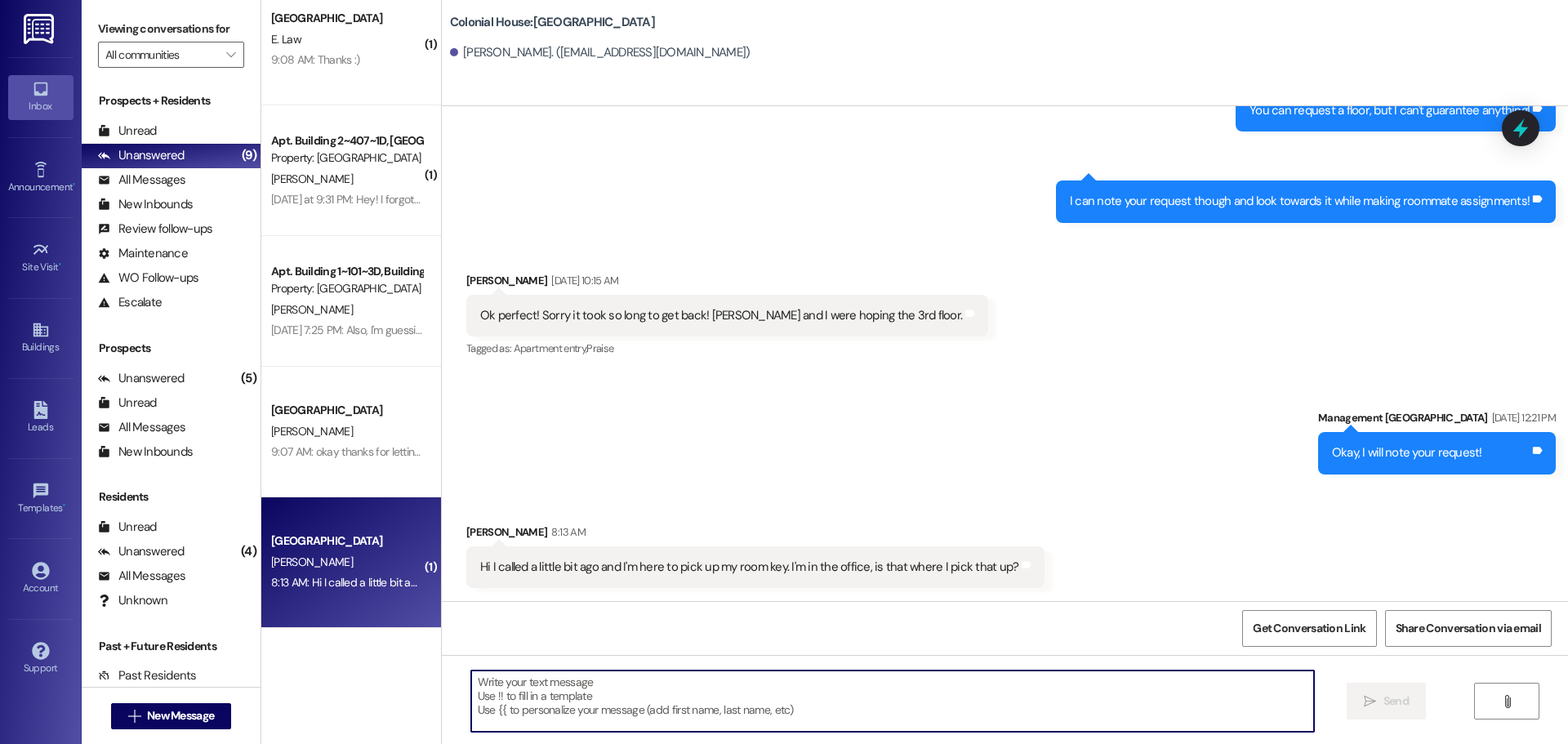
click at [648, 698] on textarea at bounding box center [892, 701] width 843 height 62
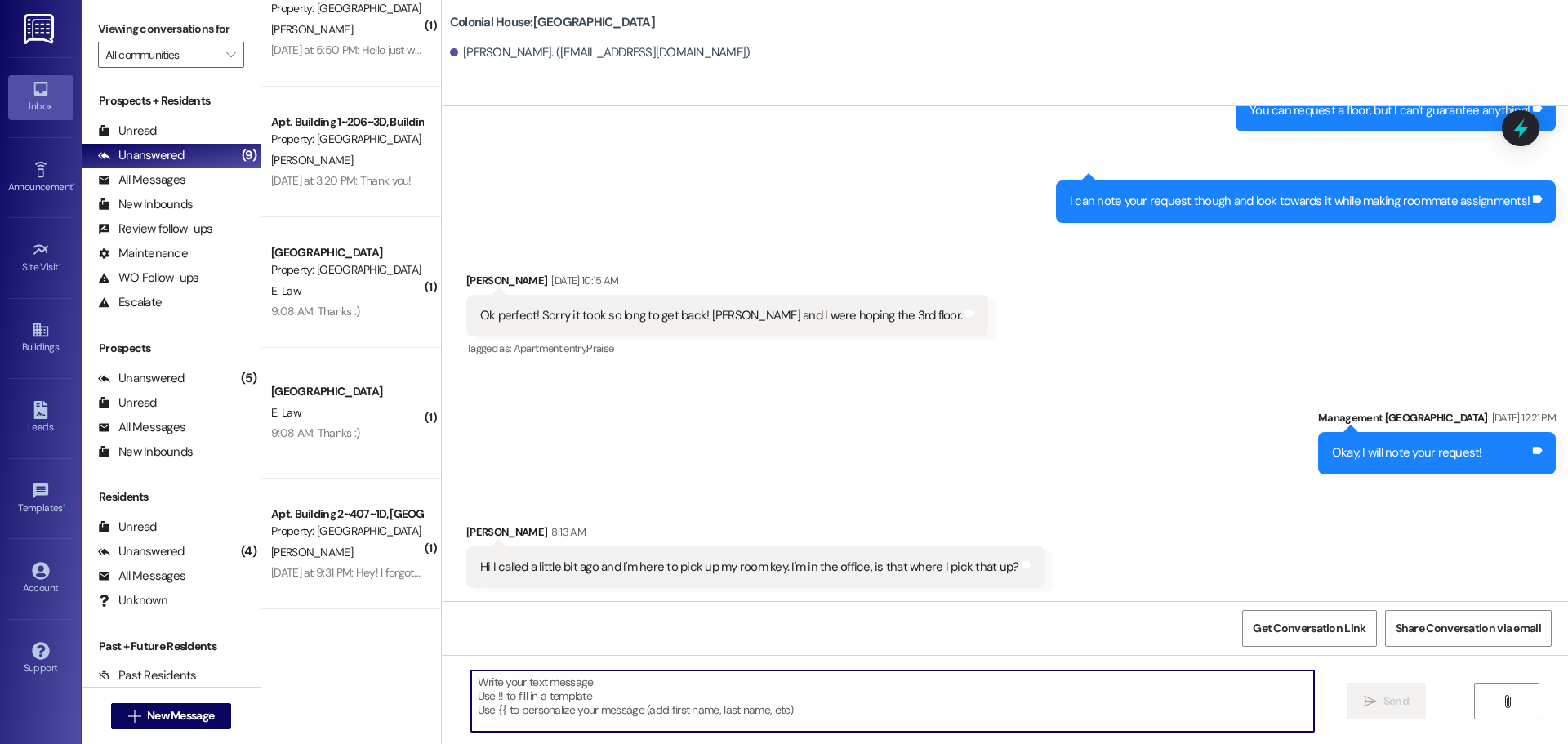
scroll to position [0, 0]
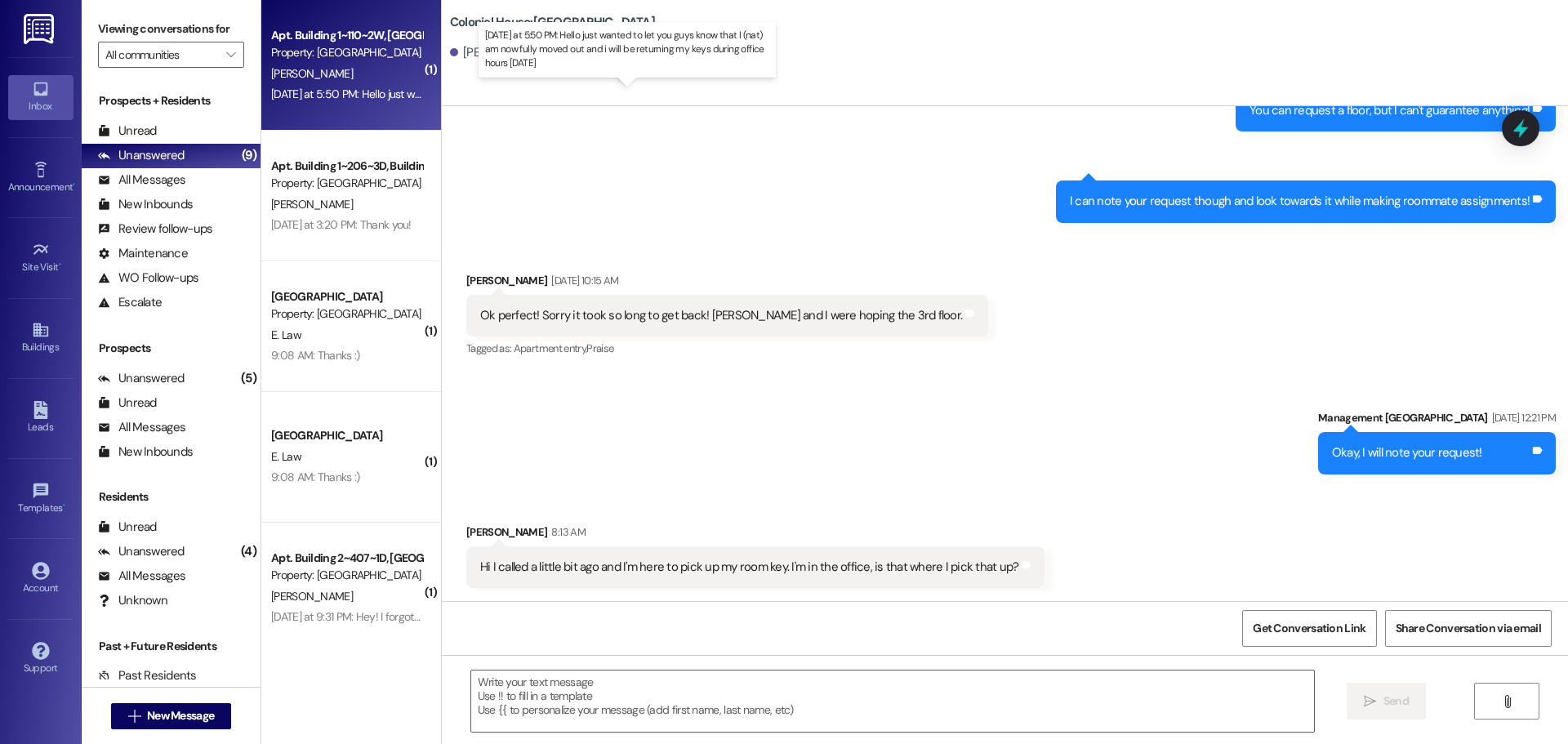
click at [375, 87] on div "Yesterday at 5:50 PM: Hello just wanted to let you guys know that I (nat) am no…" at bounding box center [626, 94] width 710 height 15
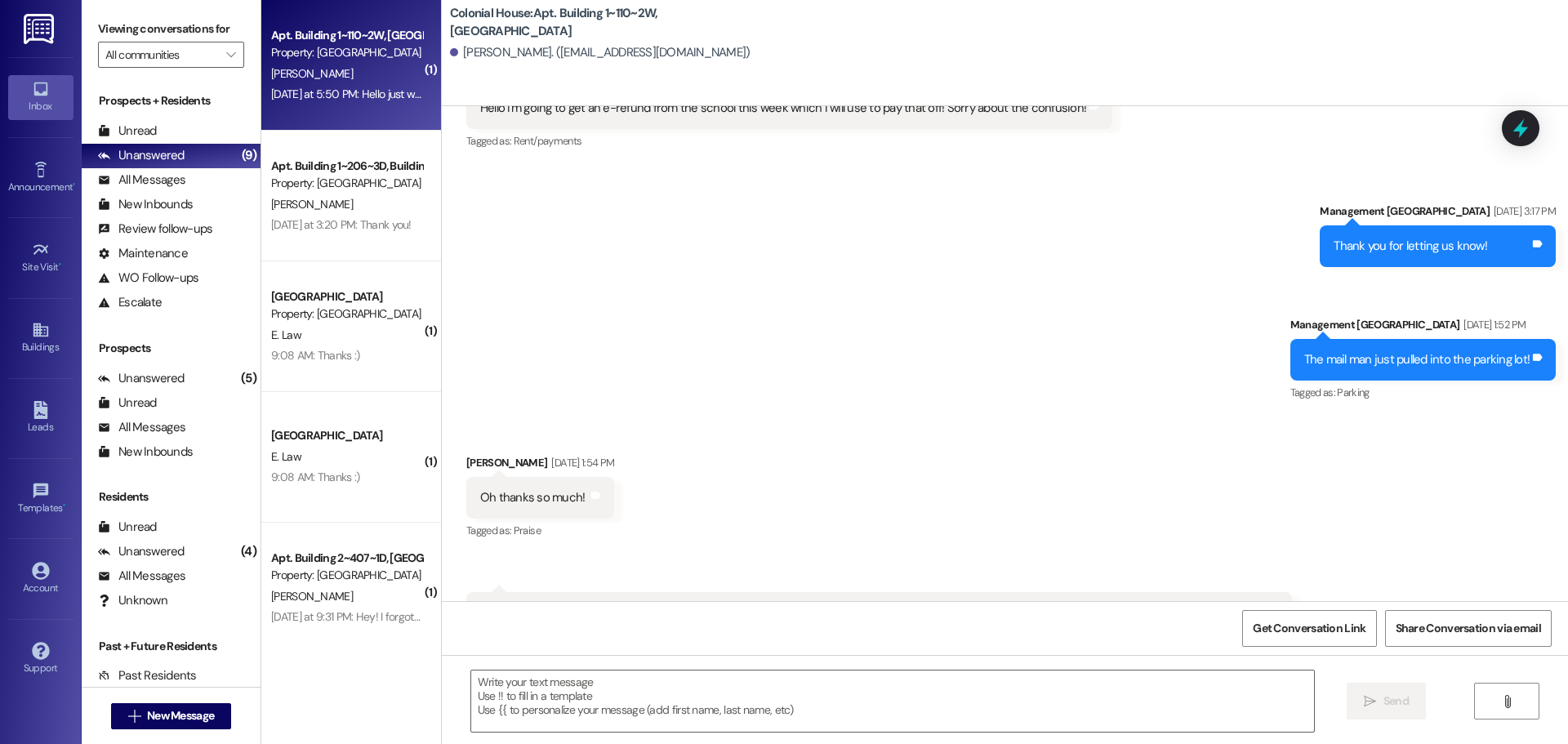
scroll to position [1612, 0]
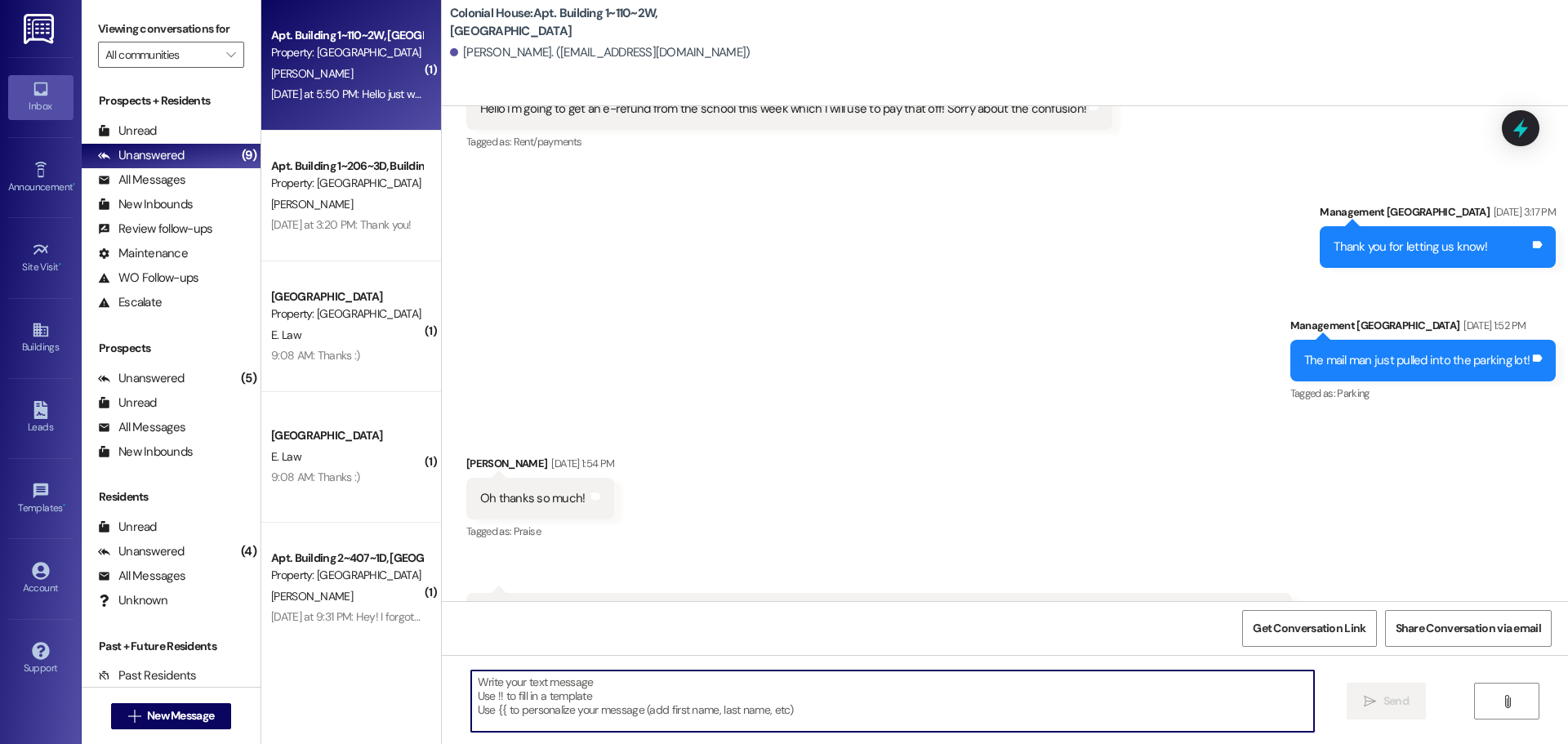
click at [558, 685] on textarea at bounding box center [892, 701] width 843 height 62
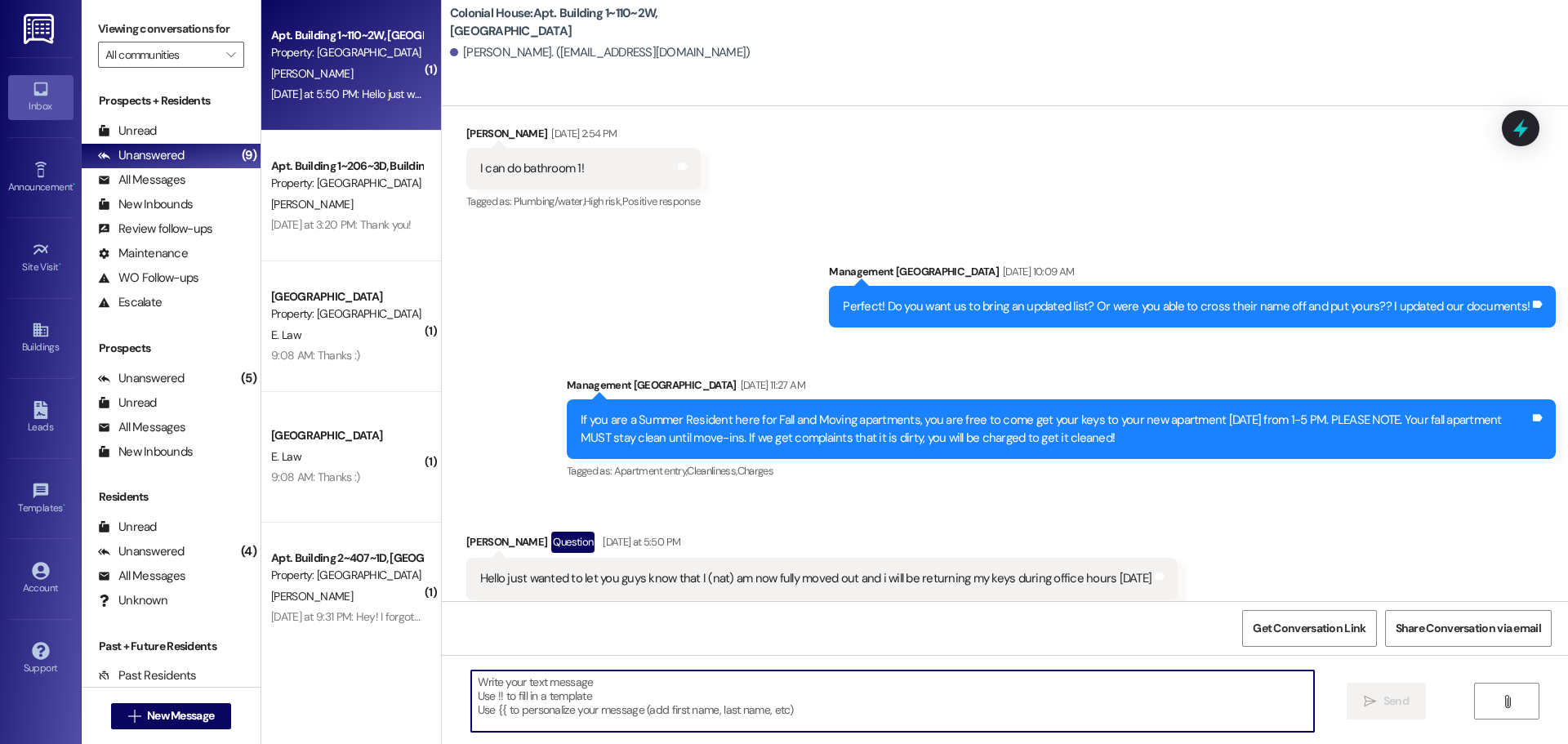
scroll to position [2482, 0]
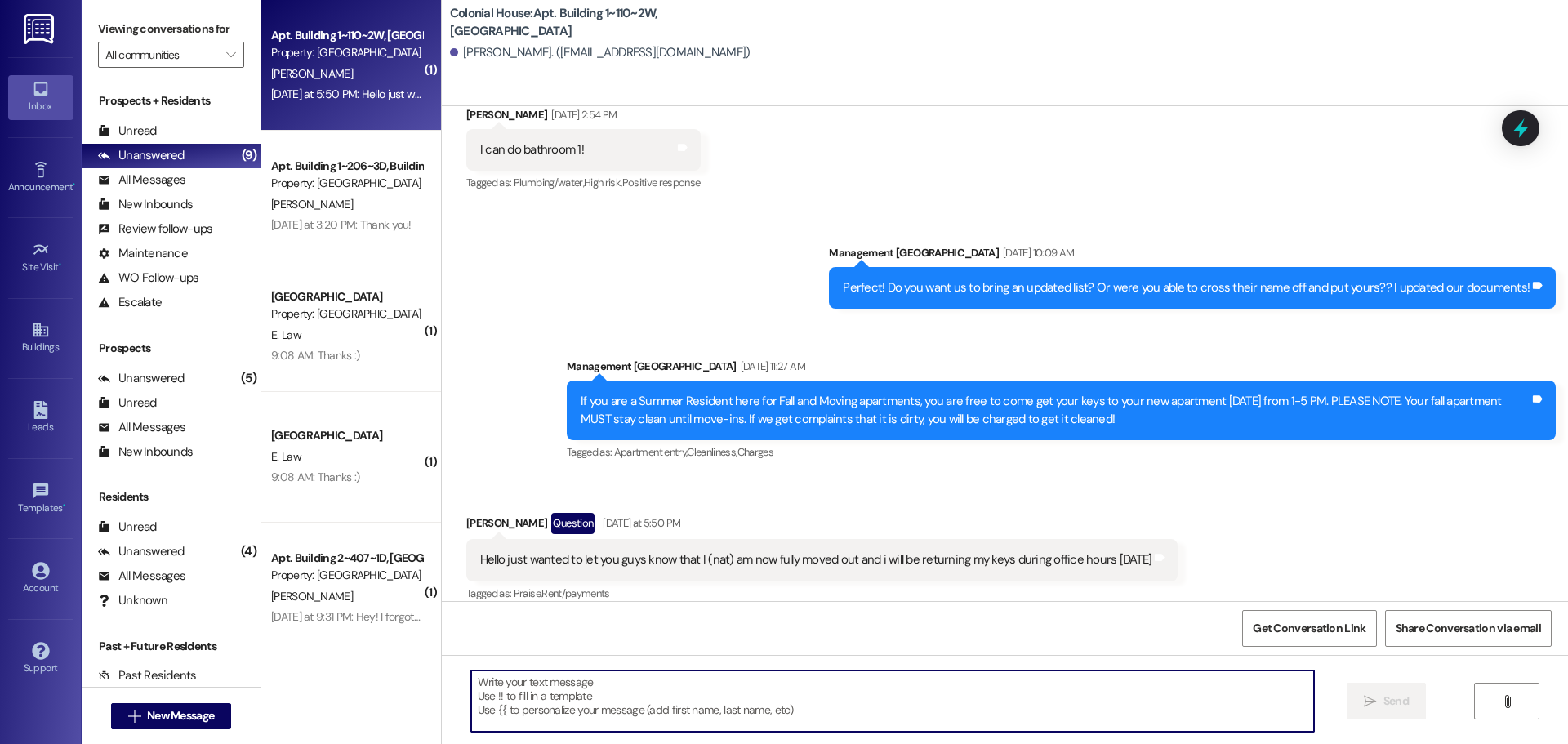
drag, startPoint x: 547, startPoint y: 700, endPoint x: 543, endPoint y: 713, distance: 13.6
click at [544, 700] on textarea at bounding box center [892, 701] width 843 height 62
type textarea "Thank you Nat!"
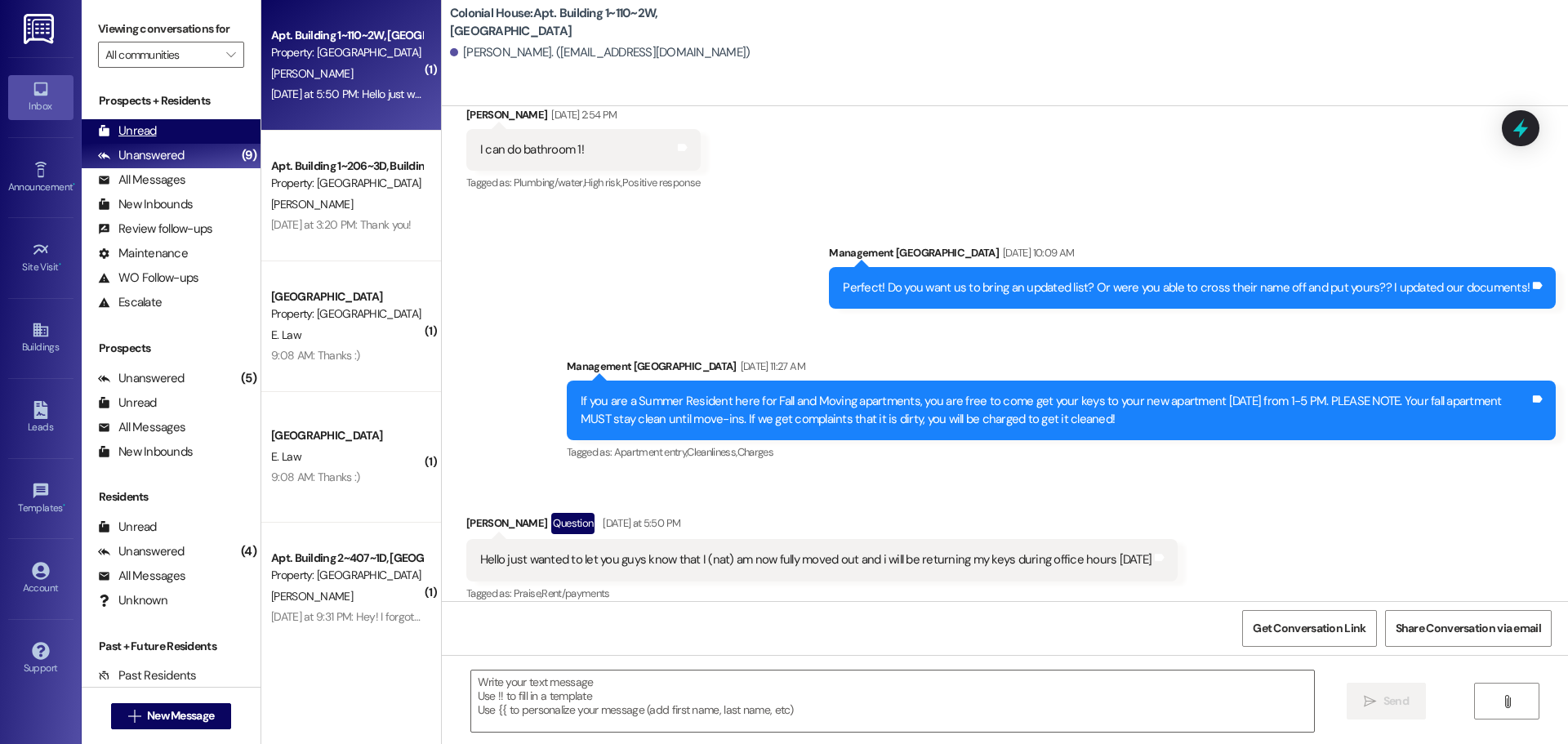
click at [172, 141] on div "Unread (0)" at bounding box center [171, 131] width 179 height 25
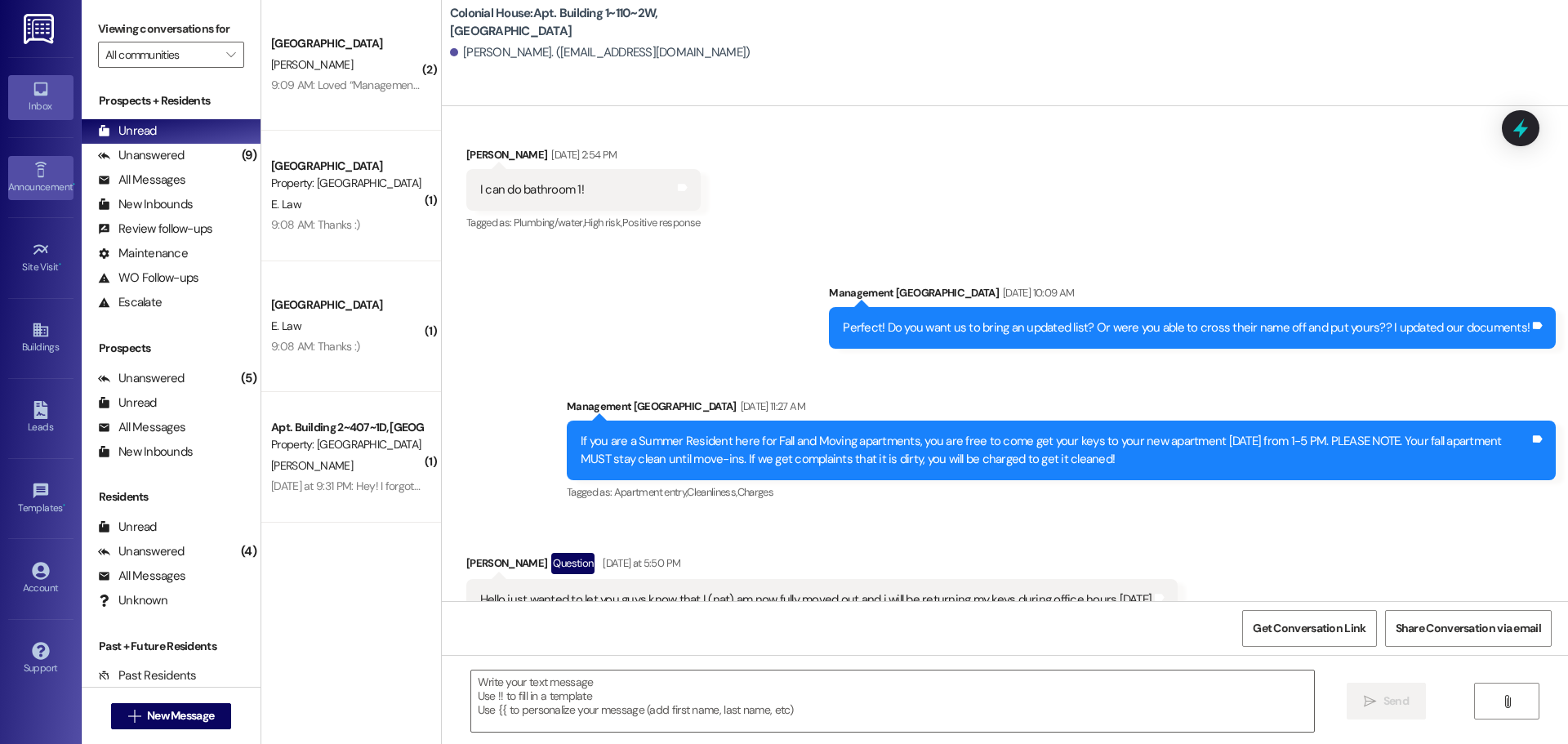
scroll to position [2482, 0]
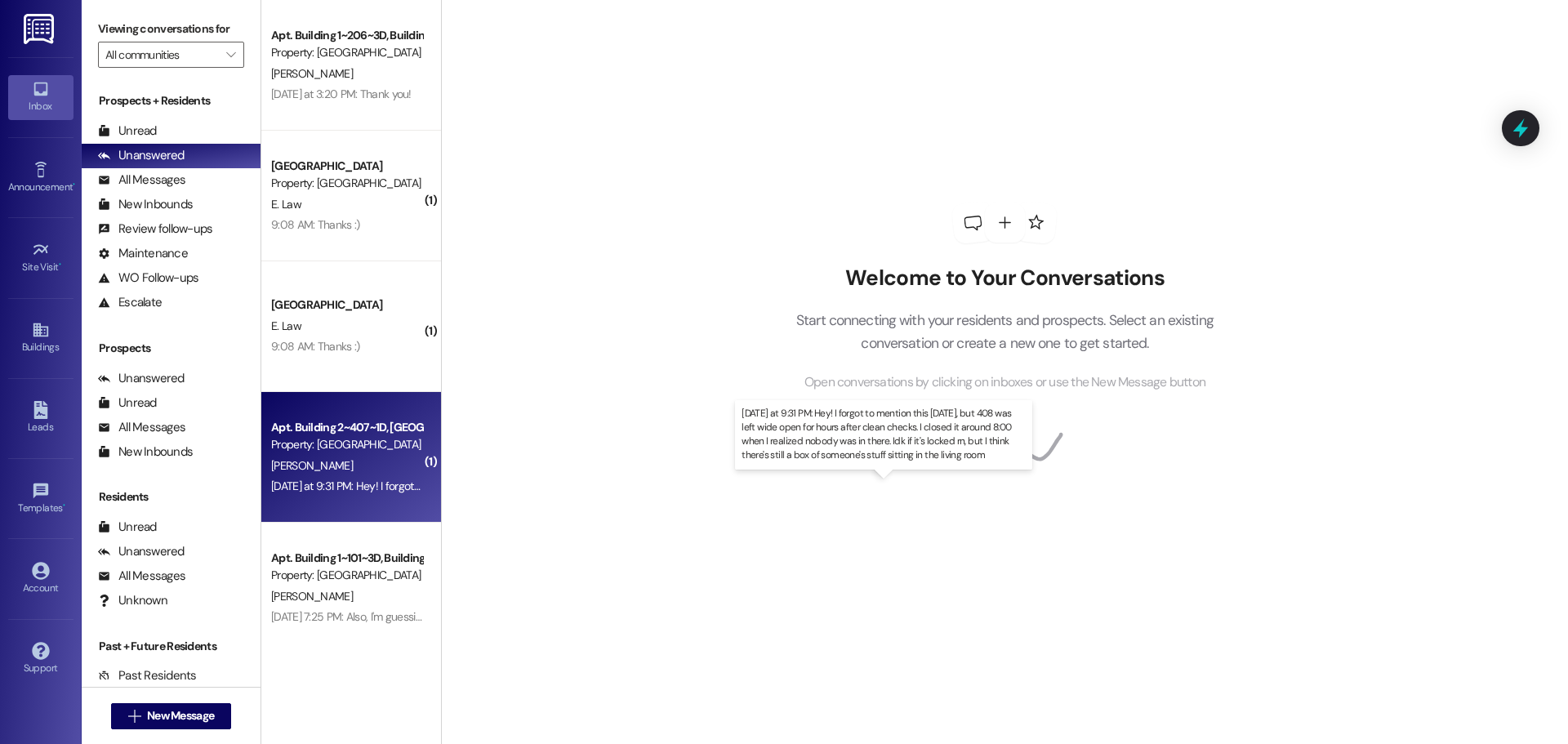
click at [353, 480] on div "[DATE] at 9:31 PM: Hey! I forgot to mention this [DATE], but 408 was left wide …" at bounding box center [882, 486] width 1223 height 15
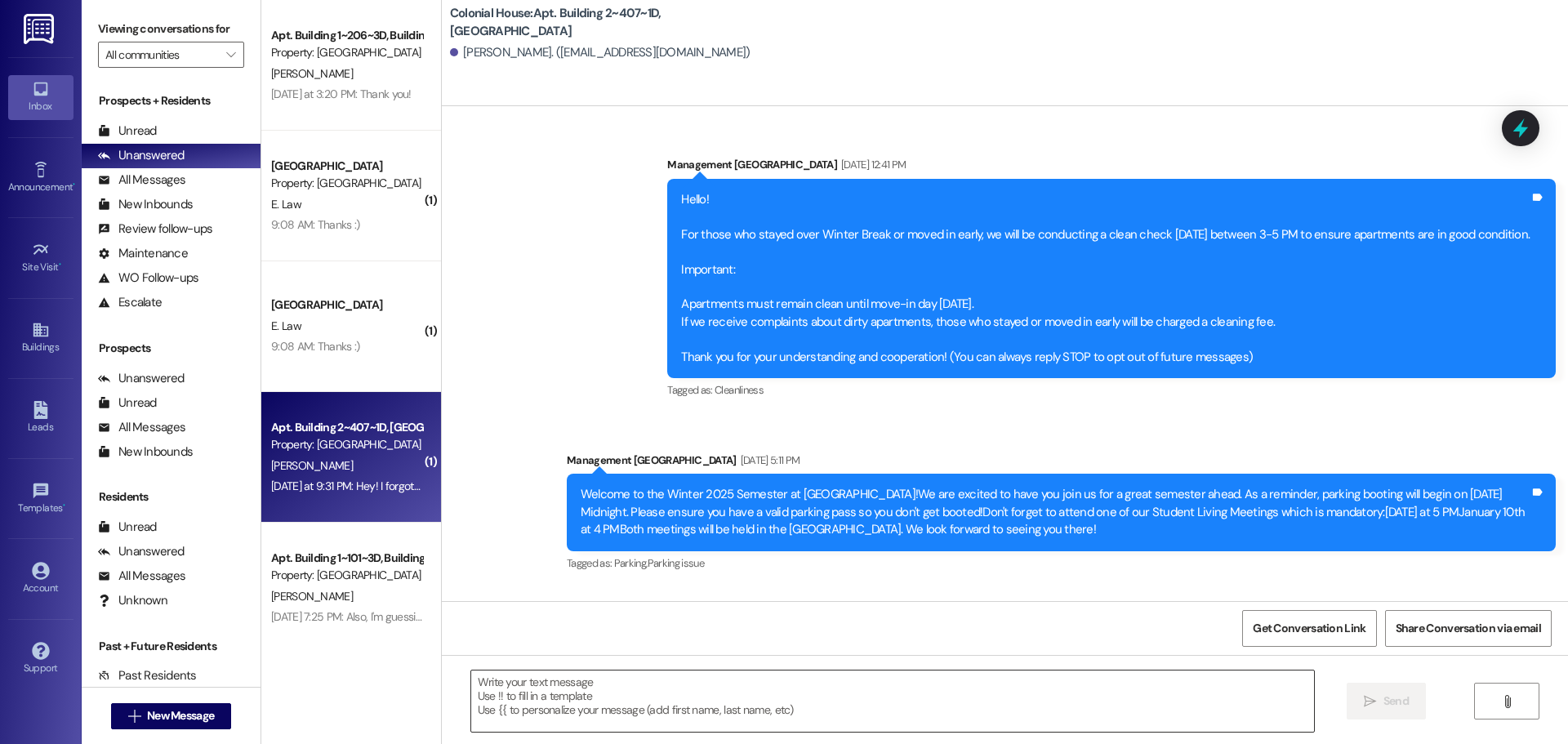
click at [513, 686] on textarea at bounding box center [892, 701] width 843 height 62
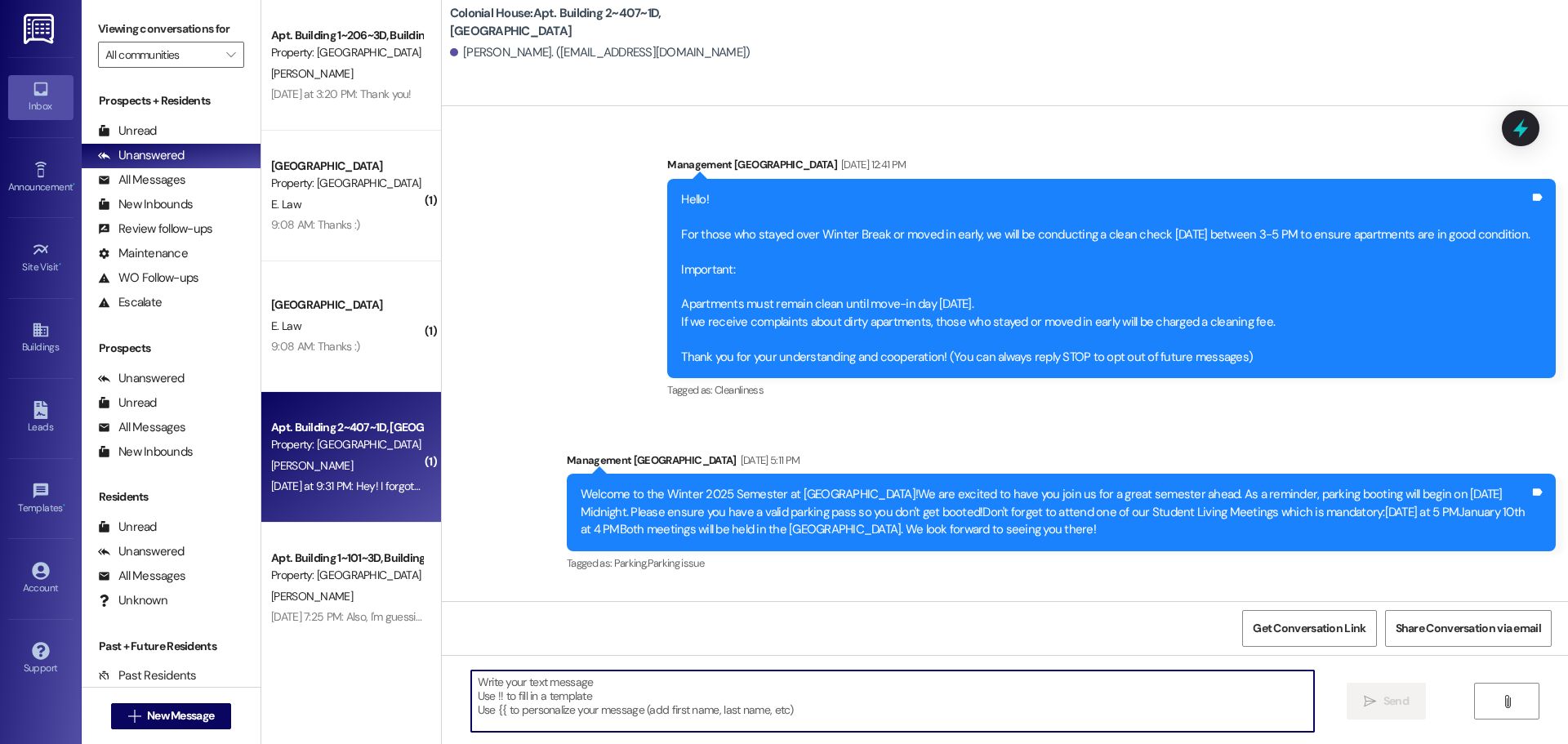
scroll to position [38840, 0]
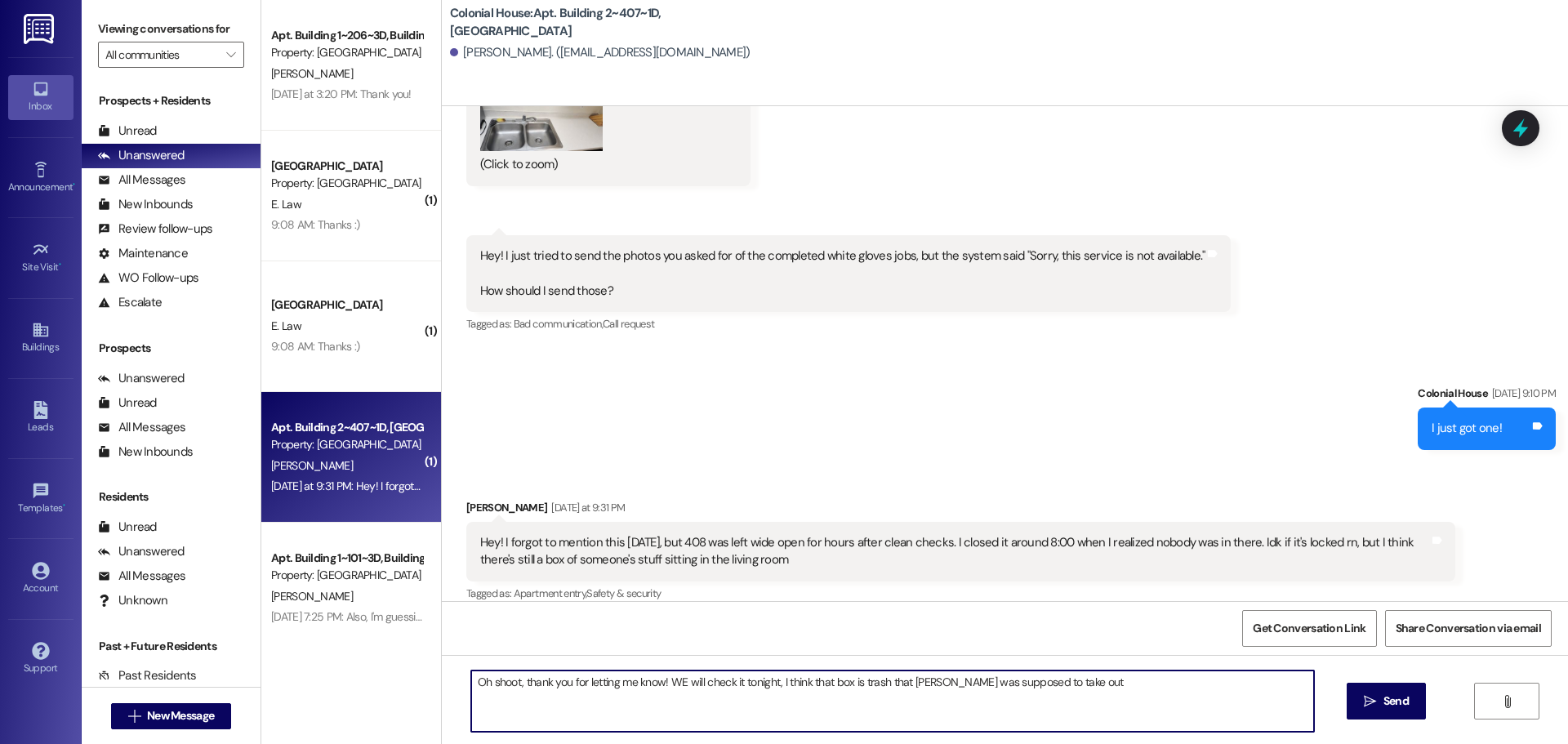
type textarea "Oh shoot, thank you for letting me know! WE will check it tonight, I think that…"
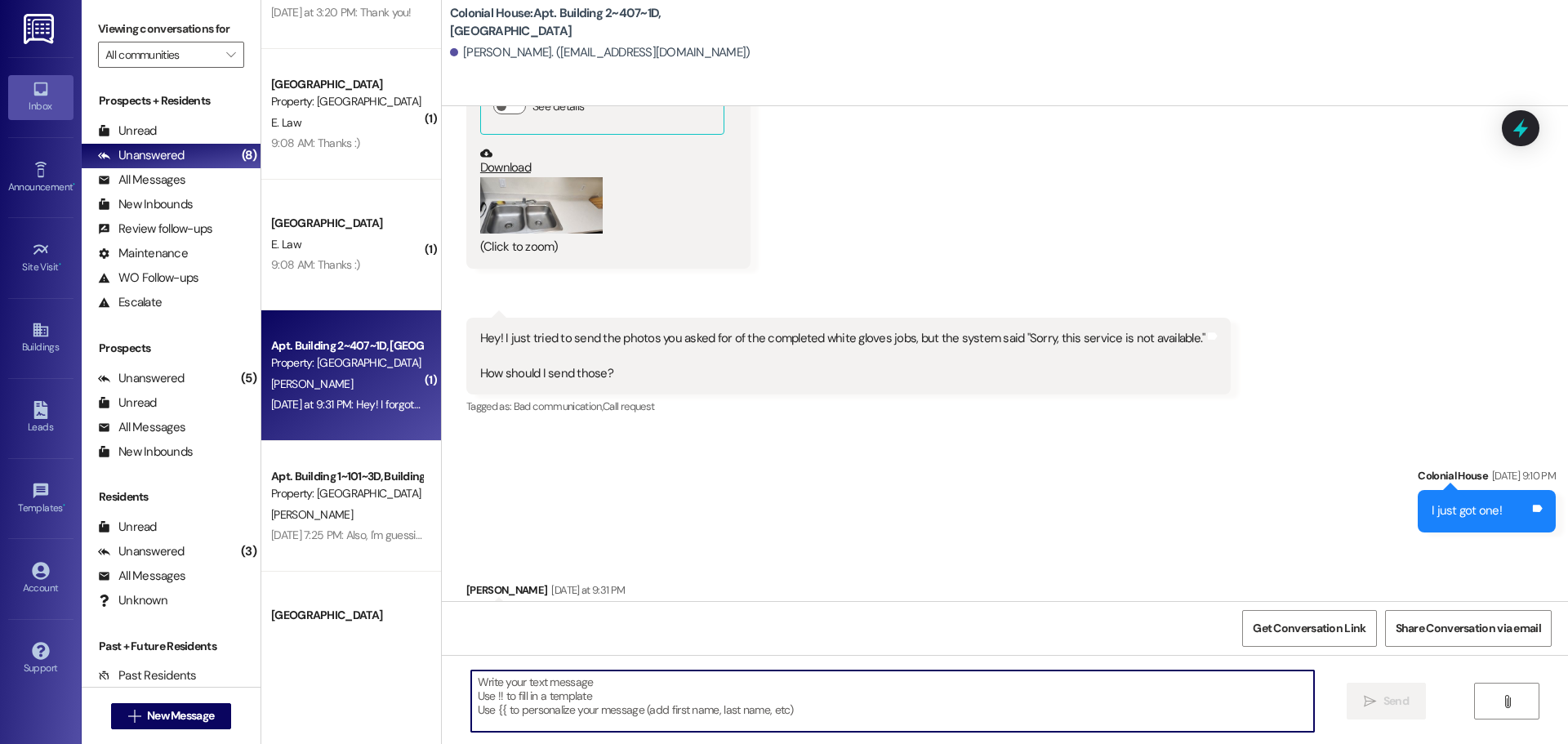
scroll to position [38840, 0]
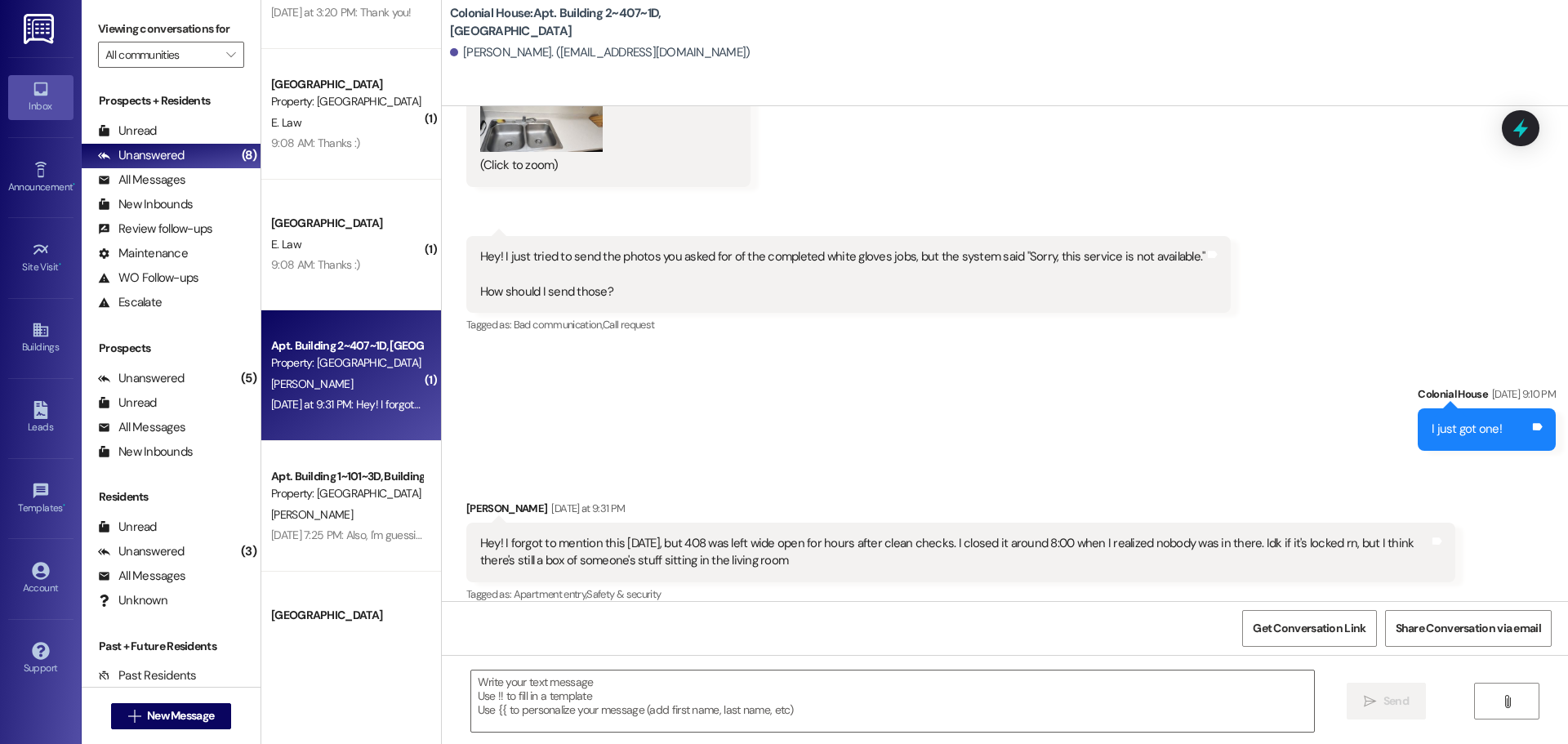
drag, startPoint x: 673, startPoint y: 234, endPoint x: 730, endPoint y: 410, distance: 185.0
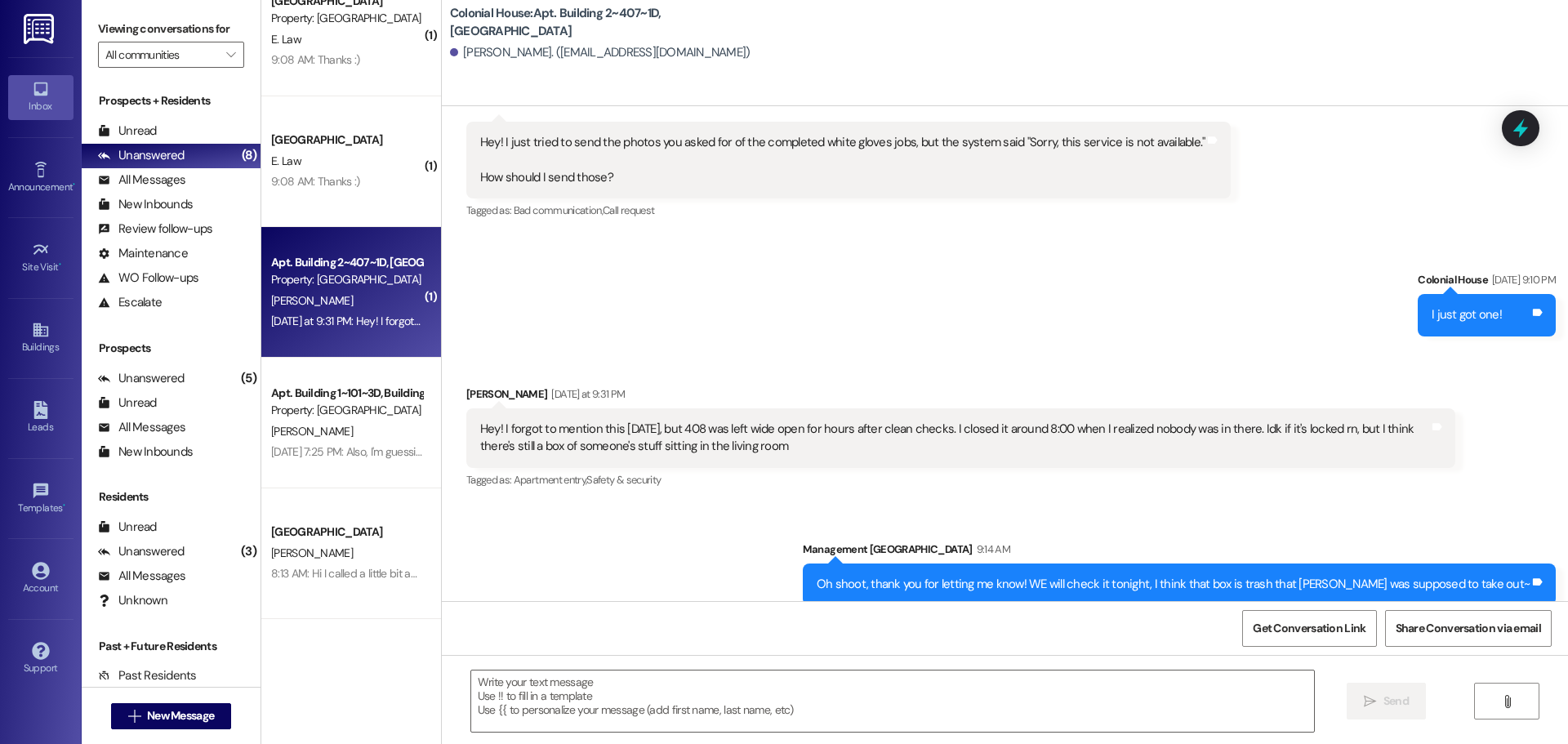
scroll to position [0, 0]
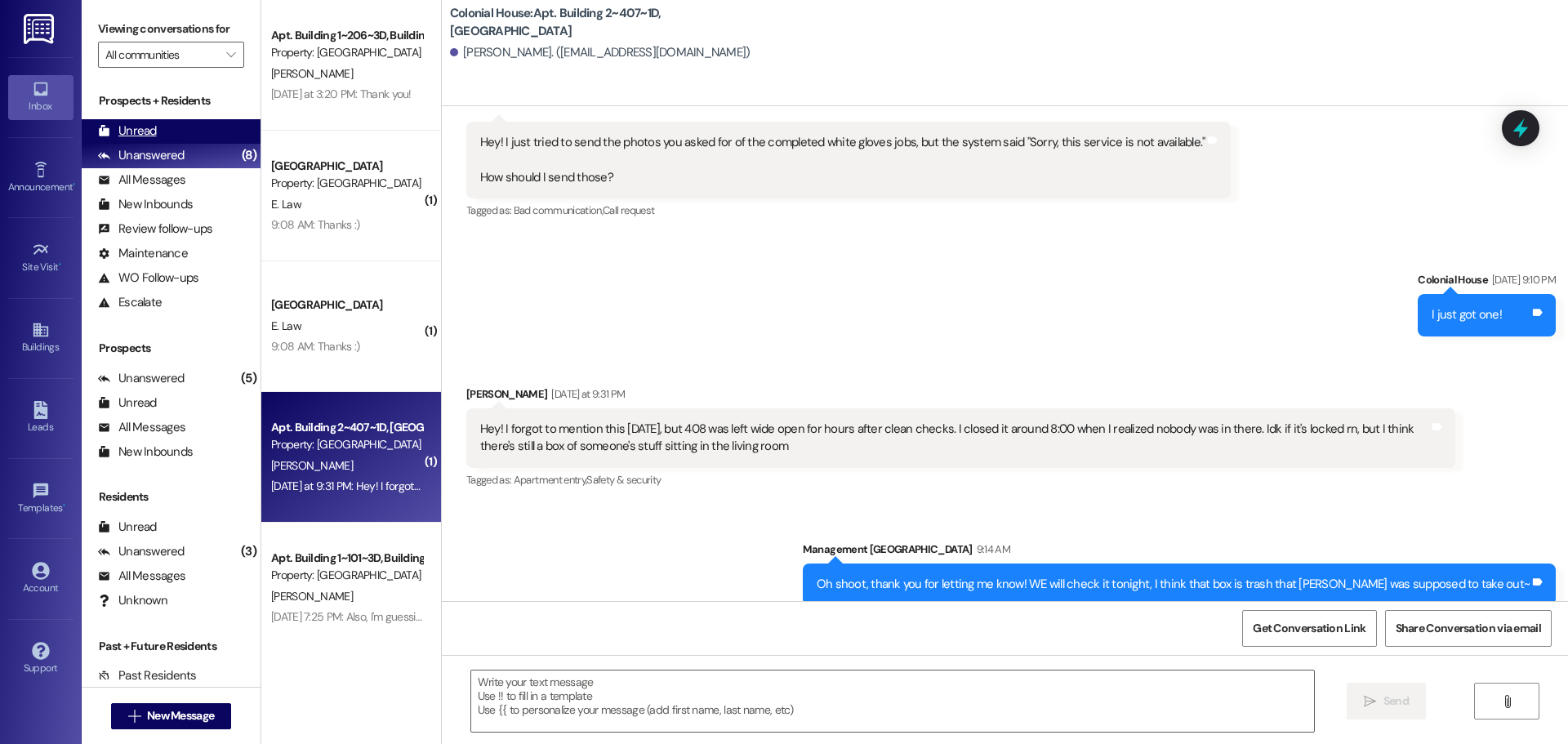
click at [151, 130] on div "Unread" at bounding box center [128, 130] width 59 height 17
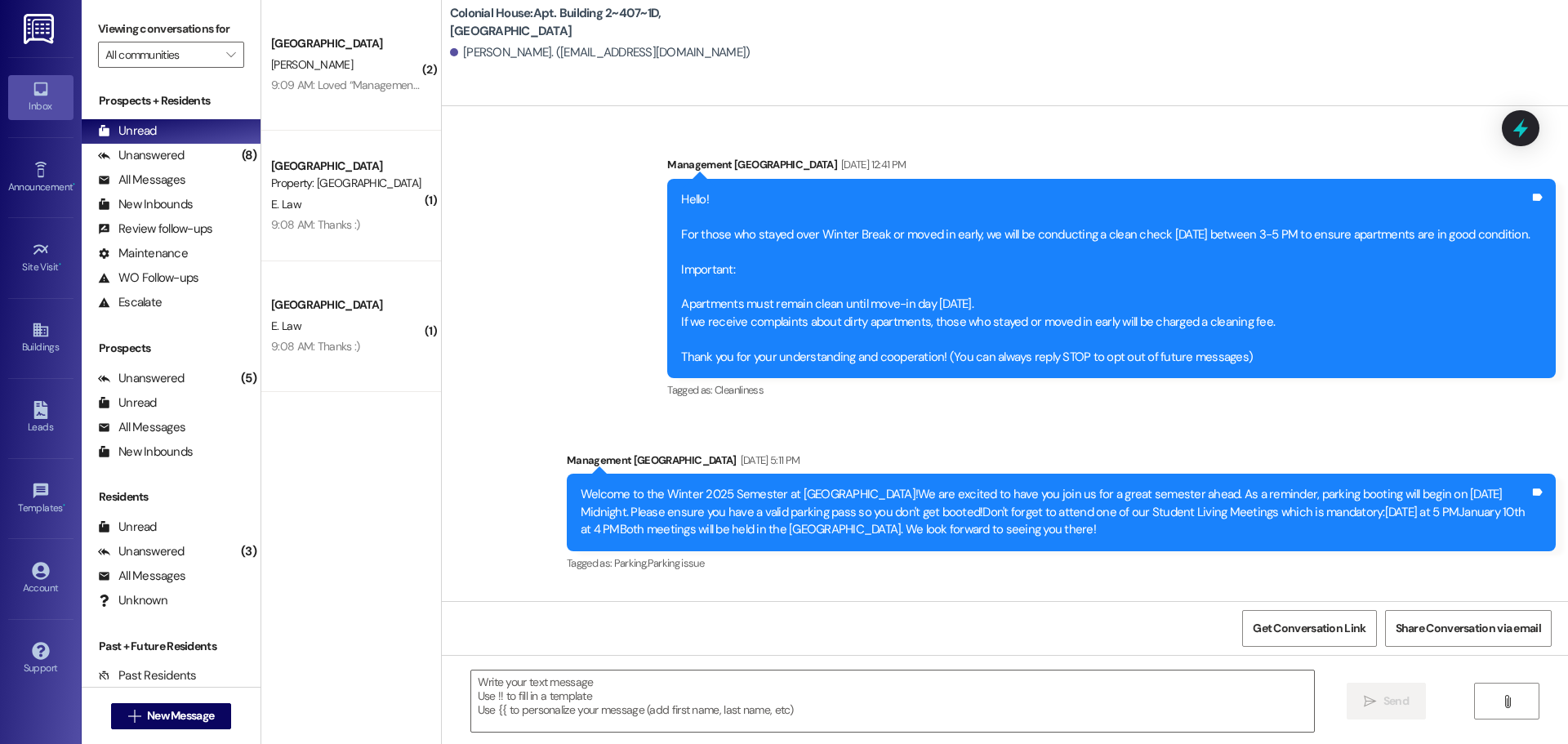
scroll to position [38840, 0]
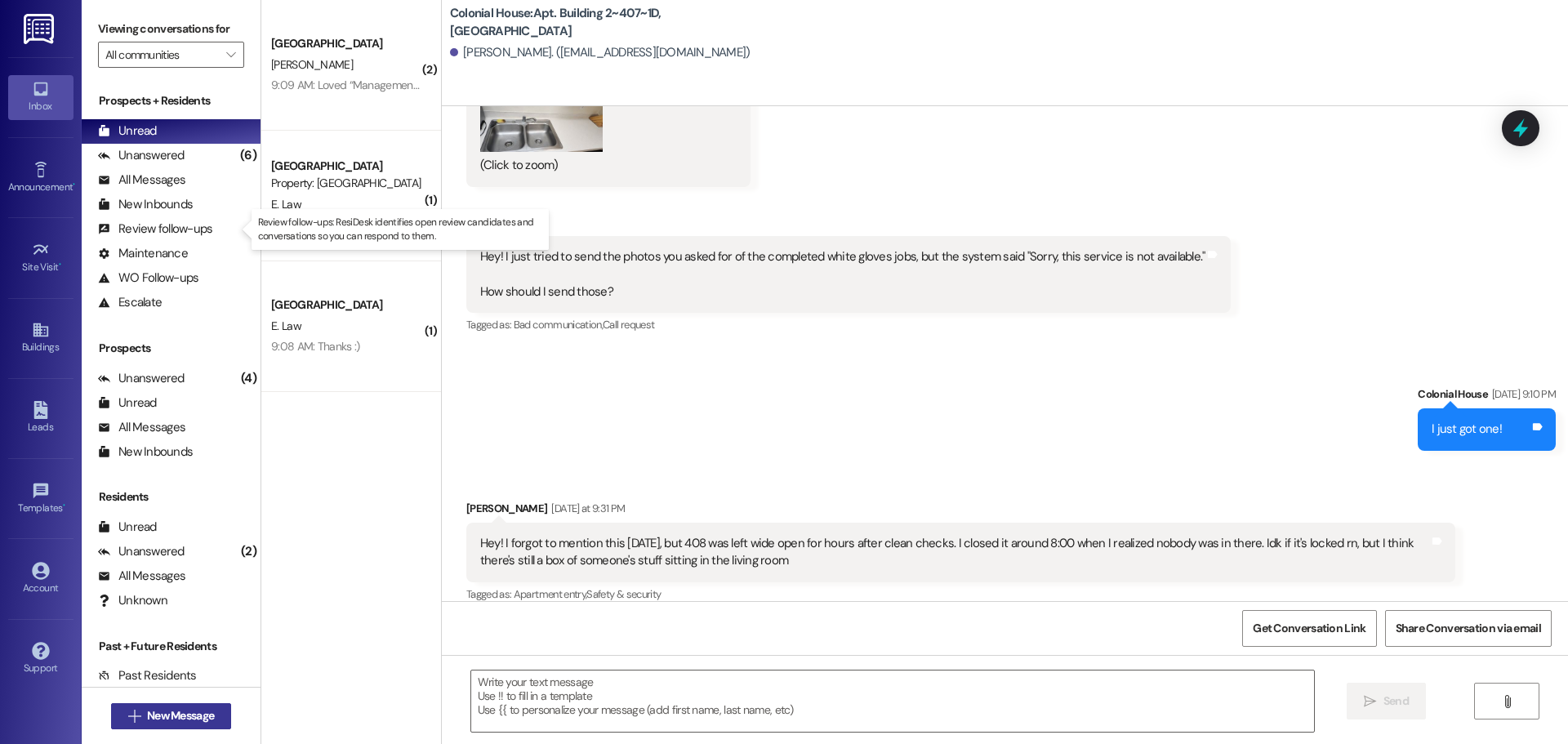
click at [156, 706] on button " New Message" at bounding box center [172, 716] width 121 height 26
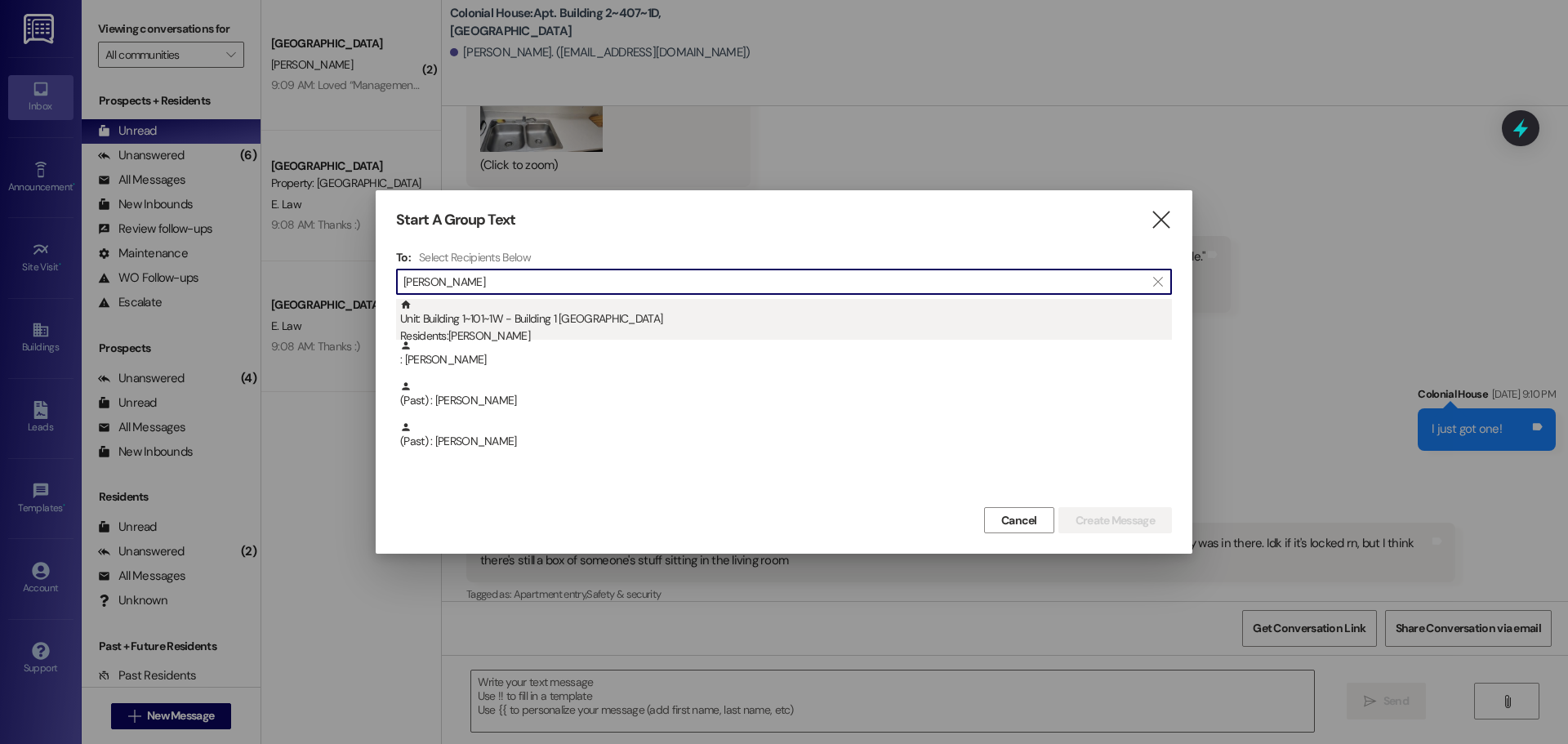
type input "[PERSON_NAME]"
click at [626, 326] on div "Unit: Building 1~101~1W - Building 1 Colonial House Residents: [PERSON_NAME]" at bounding box center [786, 321] width 772 height 47
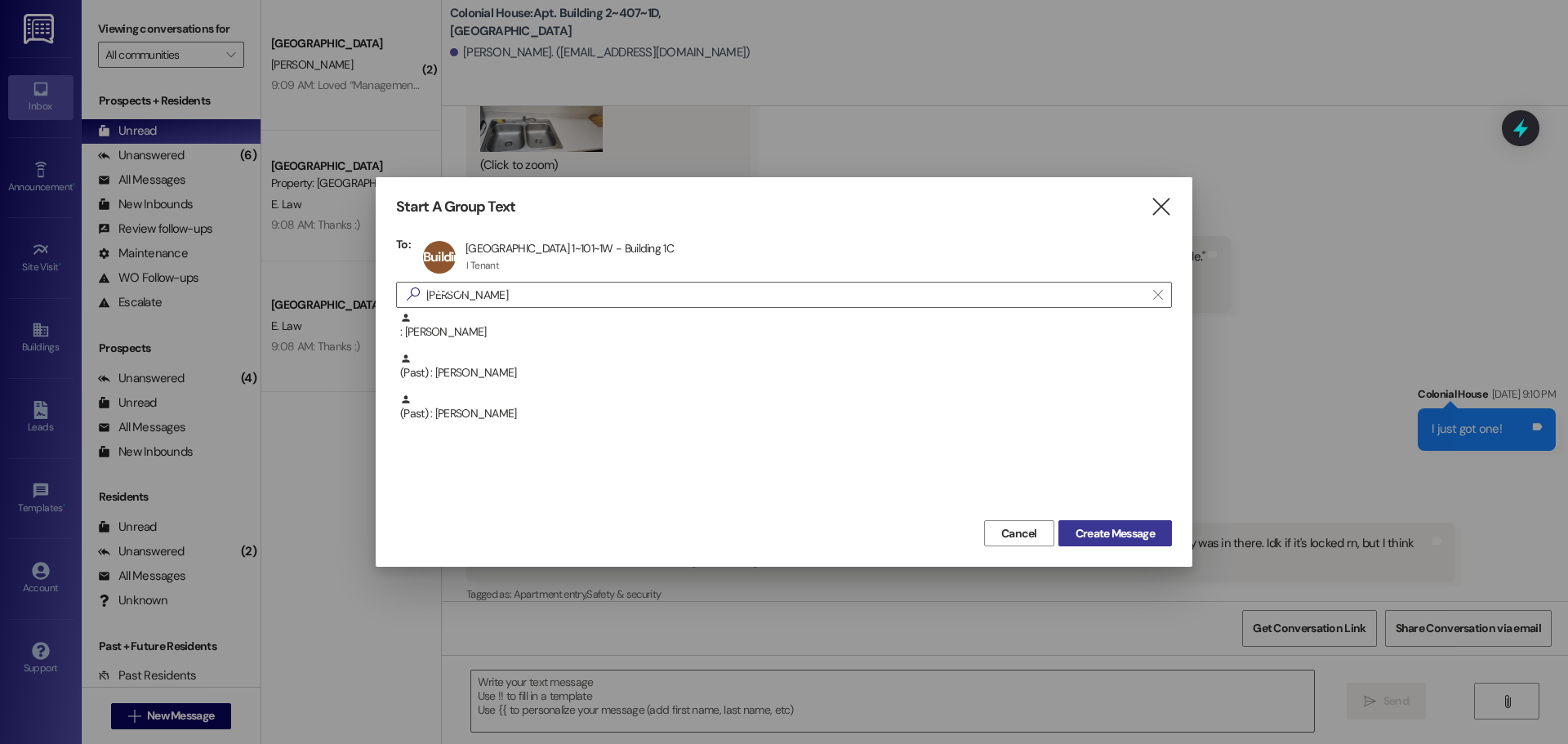
click at [1129, 540] on span "Create Message" at bounding box center [1115, 533] width 79 height 17
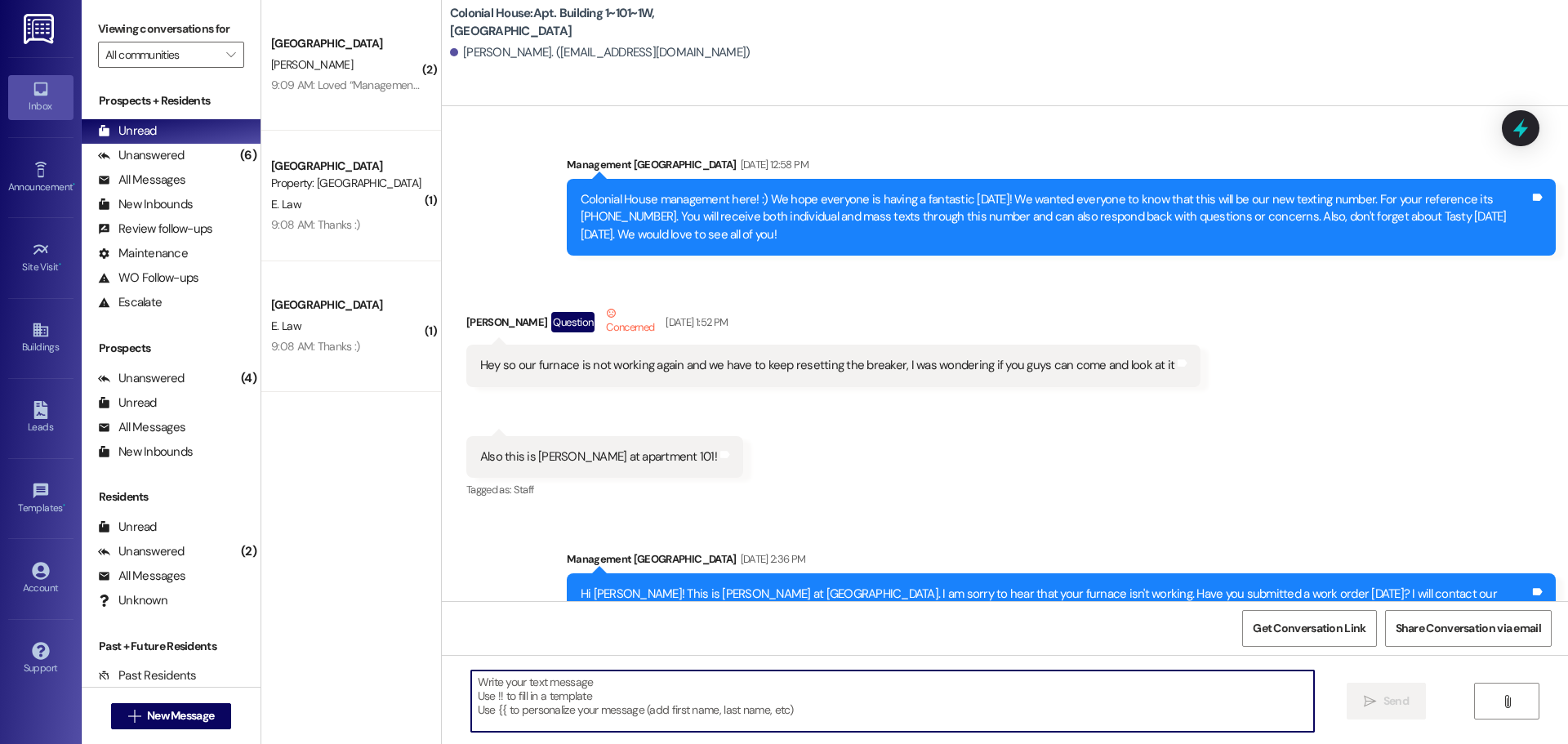
scroll to position [84389, 0]
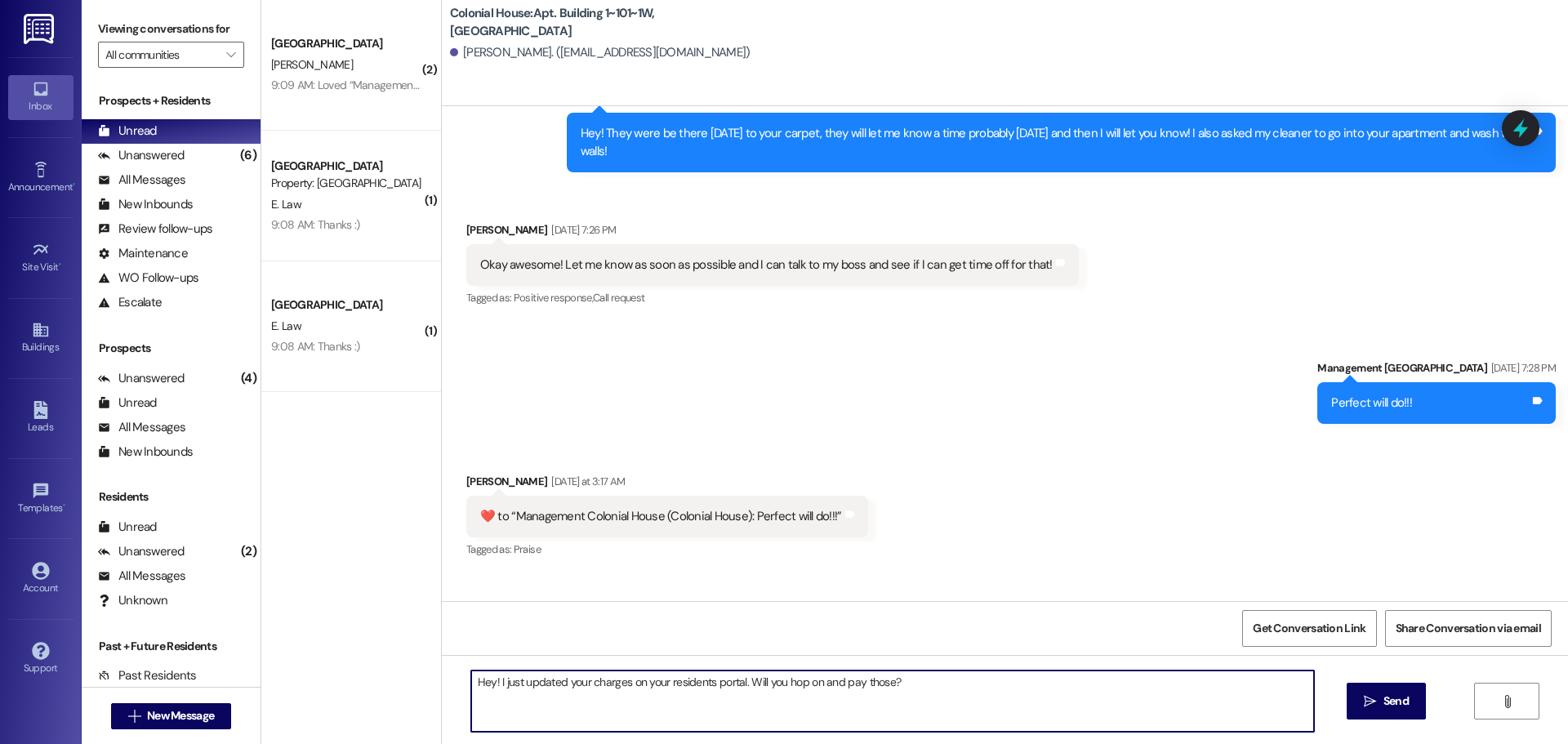
click at [591, 704] on textarea "Hey! I just updated your charges on your residents portal. Will you hop on and …" at bounding box center [892, 701] width 843 height 62
type textarea "Hey! I just updated your charges on your residents portal. Will you hop on and …"
click at [1381, 702] on span "Send" at bounding box center [1396, 701] width 32 height 17
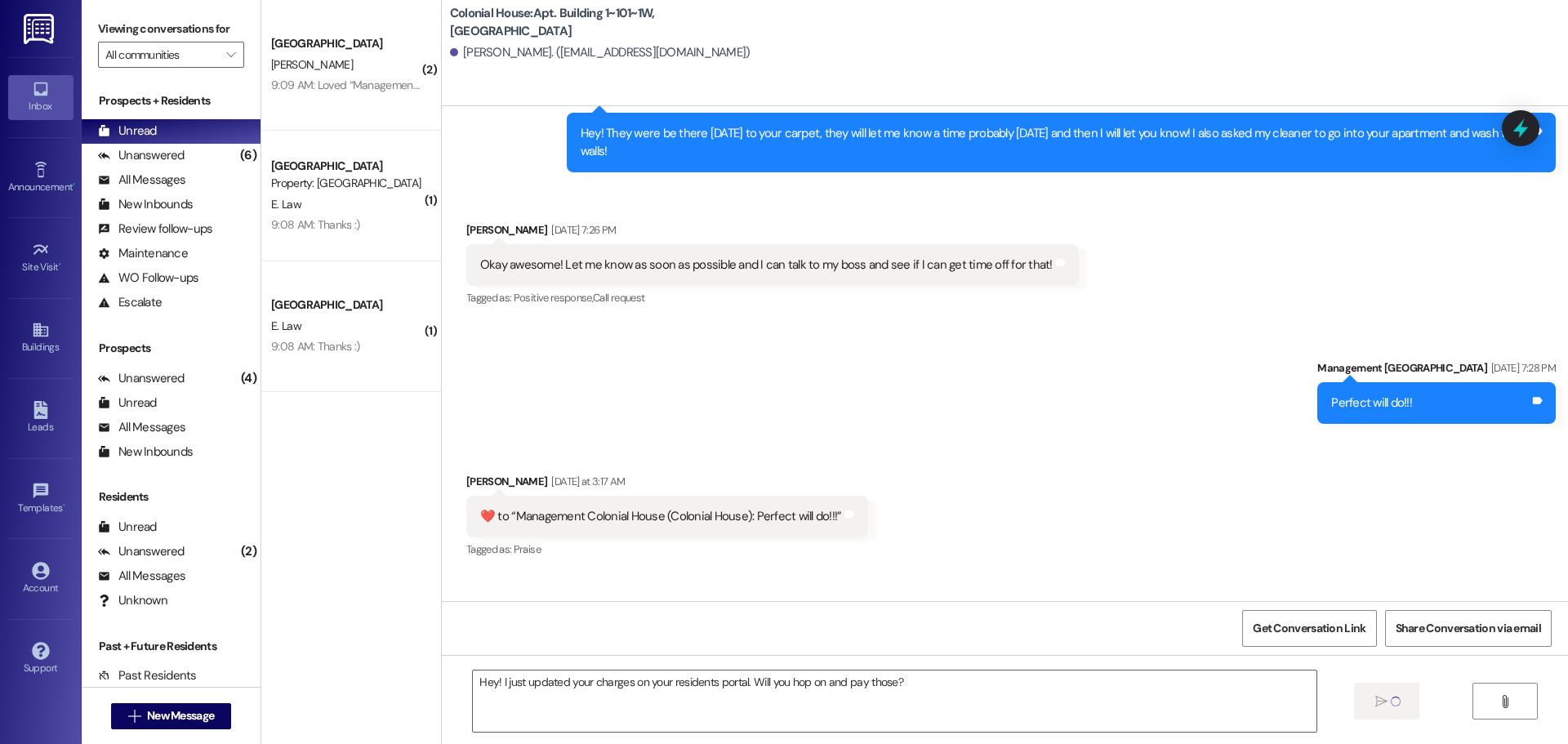
scroll to position [84275, 0]
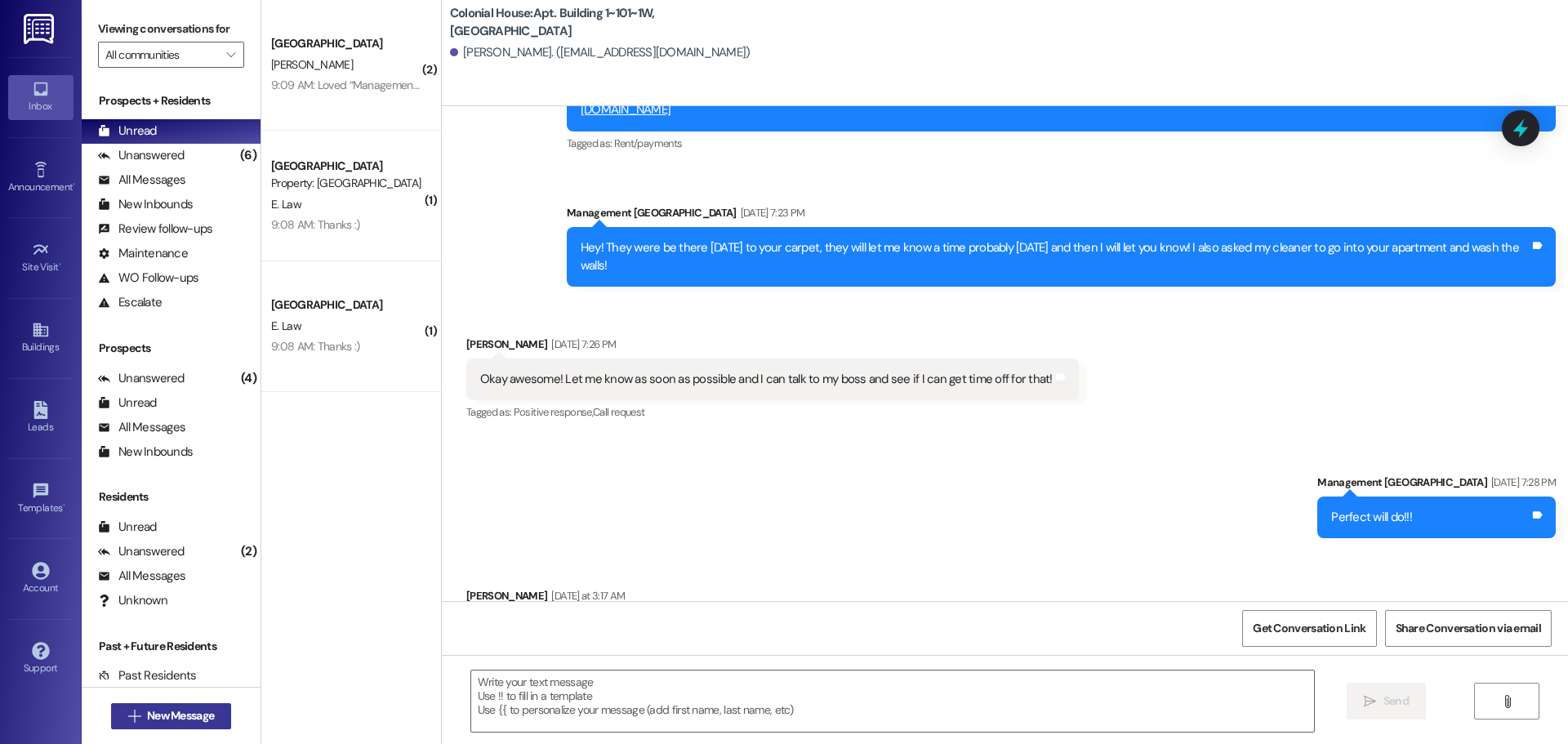
click at [210, 716] on span "New Message" at bounding box center [180, 716] width 74 height 17
click at [111, 703] on button " New Message" at bounding box center [172, 716] width 121 height 26
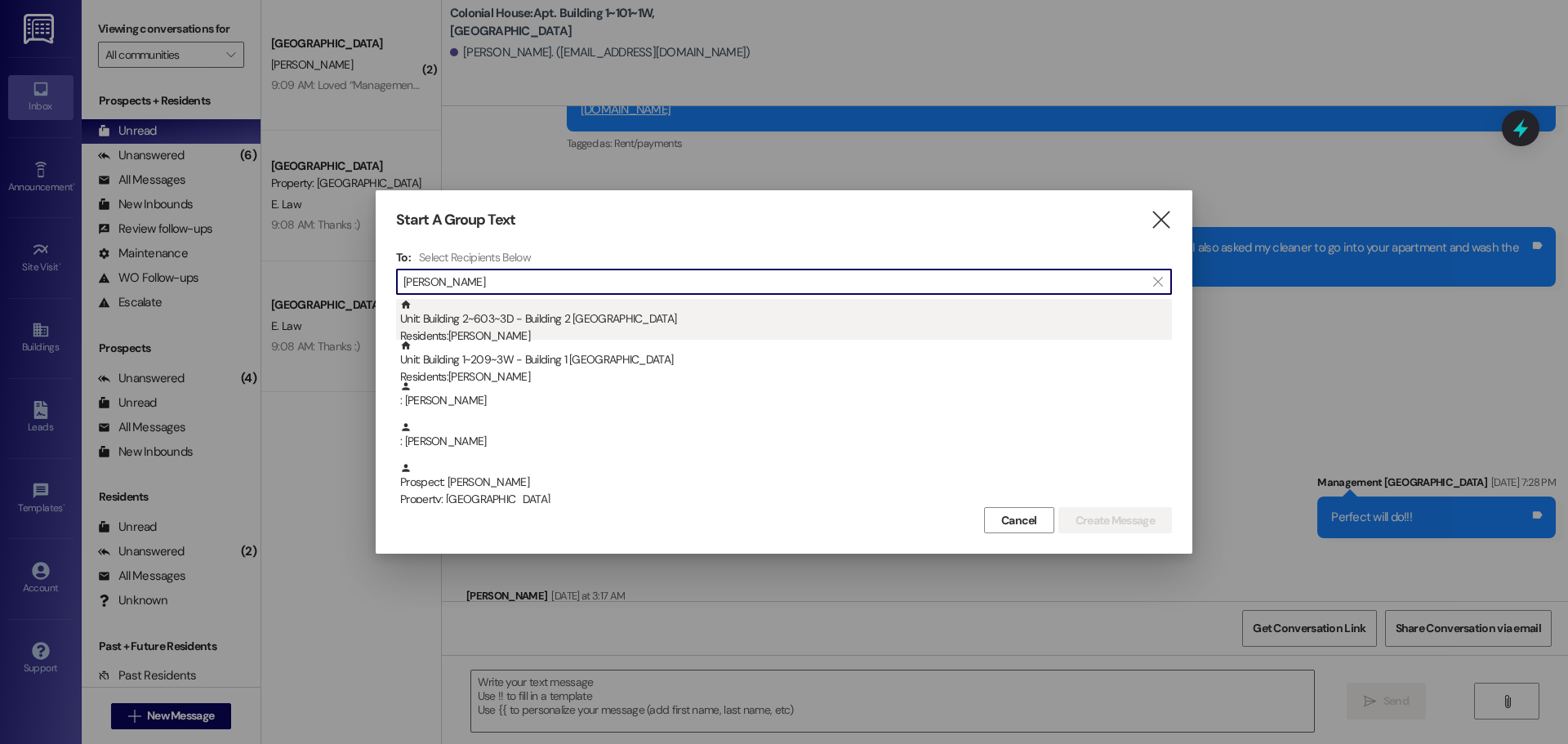
type input "[PERSON_NAME]"
click at [529, 324] on div "Unit: Building 2~603~3D - Building 2 Colonial House Residents: [PERSON_NAME]" at bounding box center [786, 321] width 772 height 47
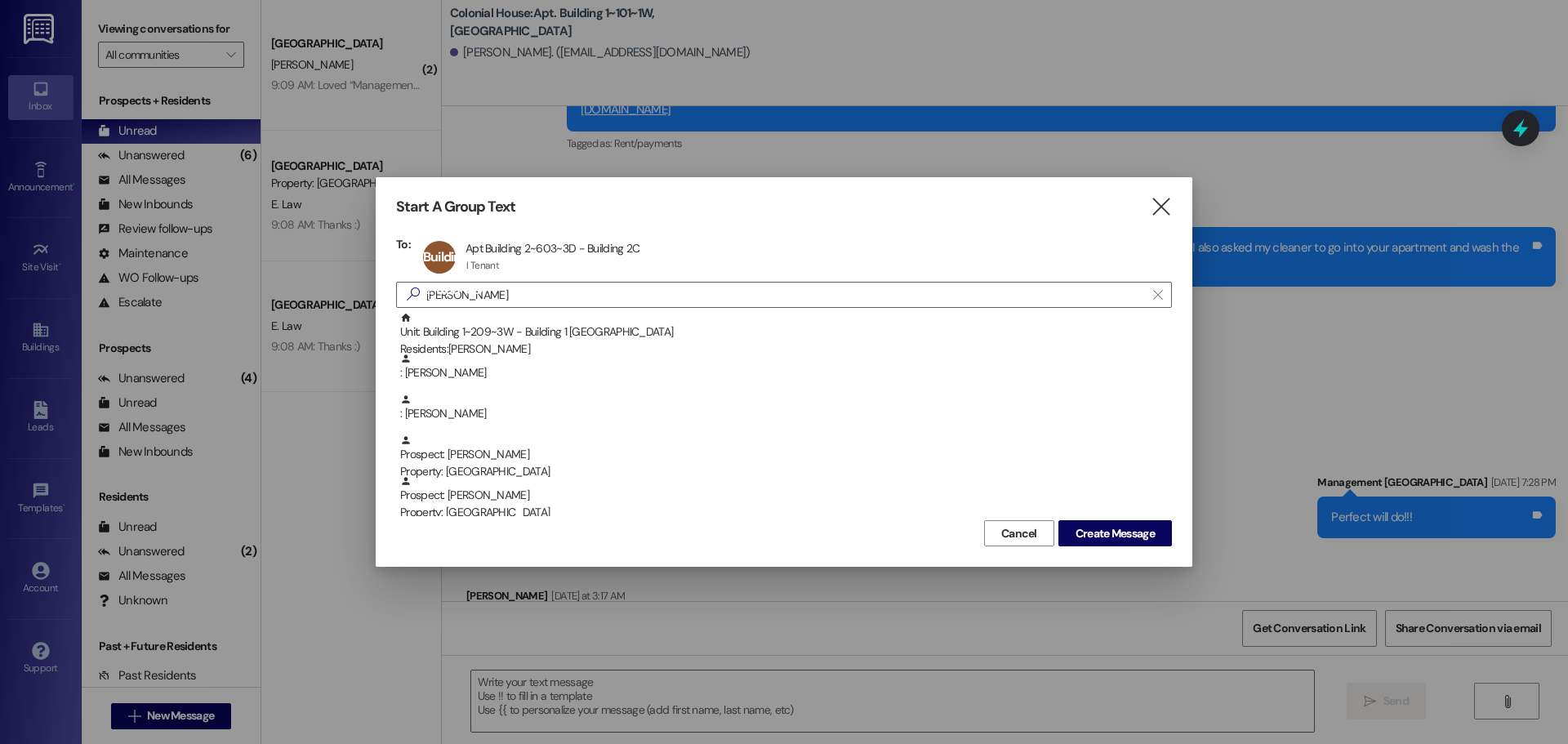
click at [1129, 549] on div "Start A Group Text  To: Building 2~603~3D Apt Building 2~603~3D - Building [GE…" at bounding box center [784, 372] width 817 height 389
click at [1129, 539] on span "Create Message" at bounding box center [1115, 533] width 79 height 17
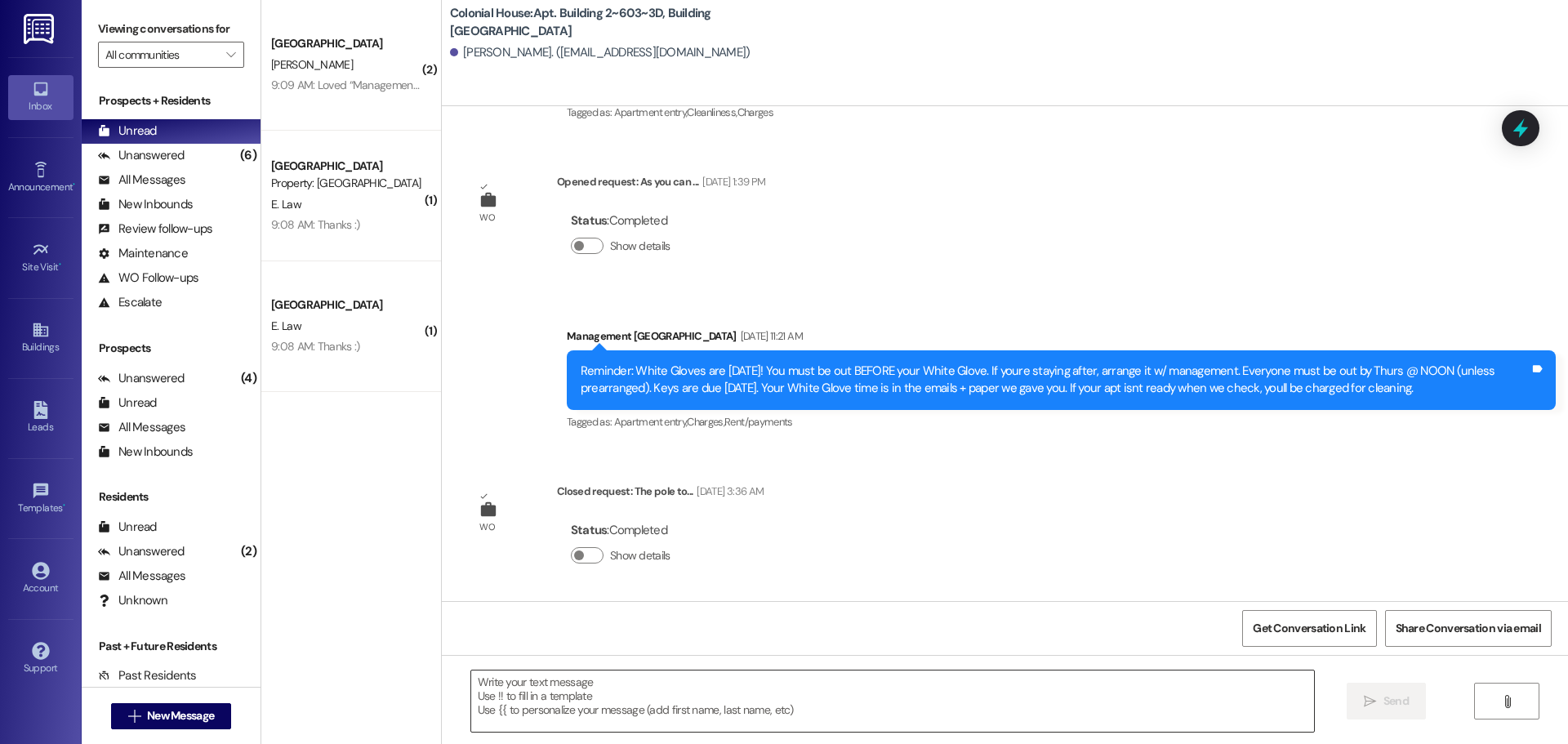
scroll to position [3270, 0]
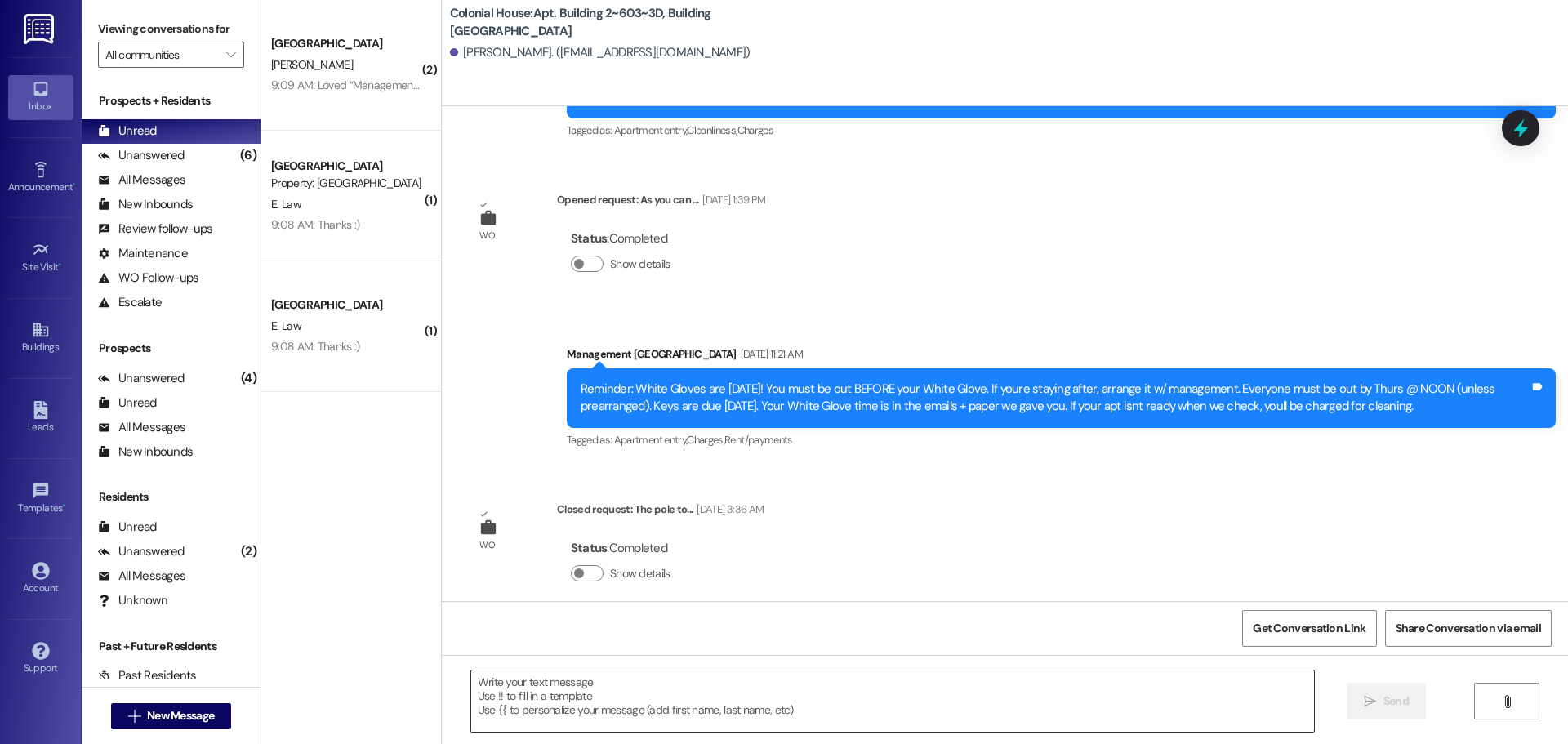
click at [605, 678] on textarea at bounding box center [892, 701] width 843 height 62
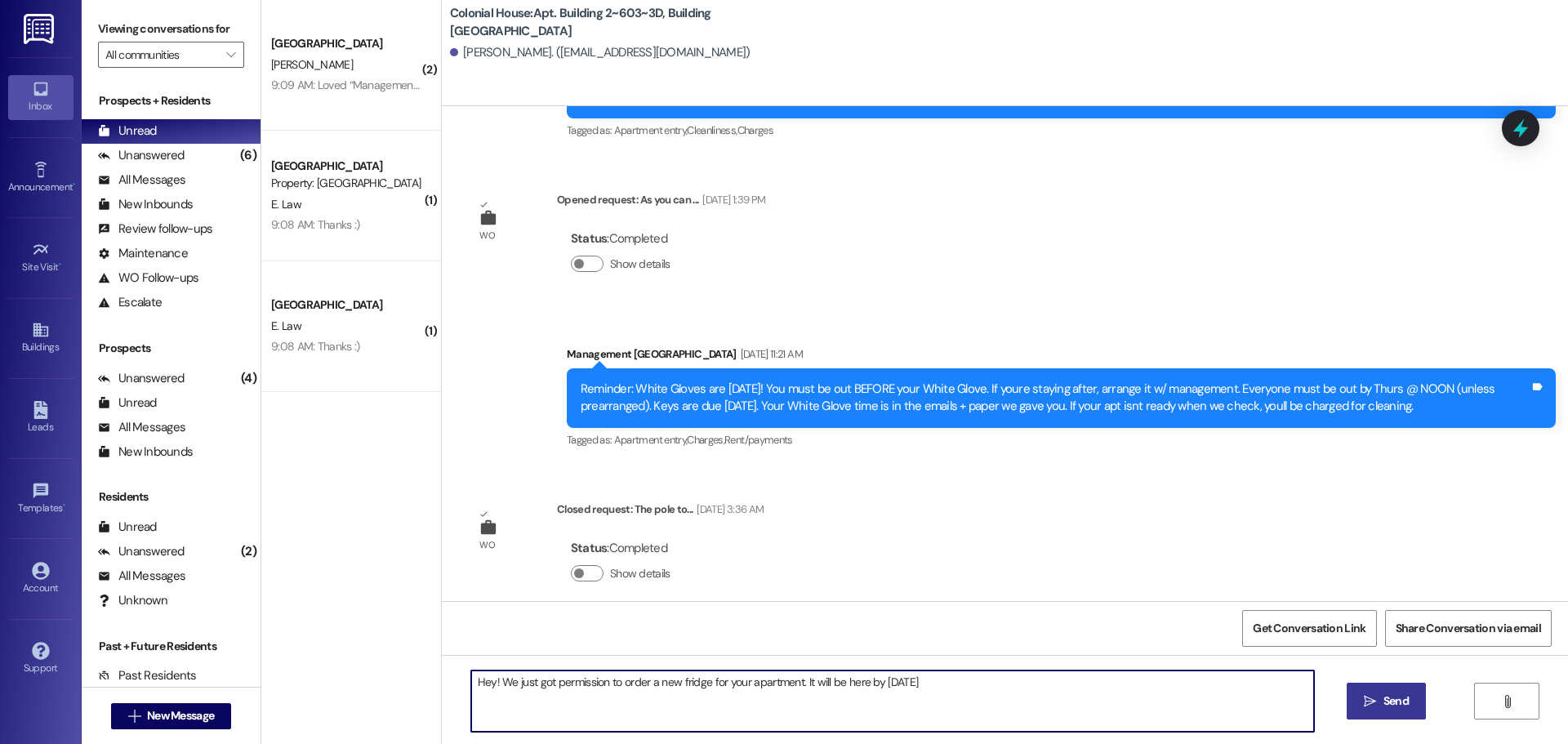
type textarea "Hey! We just got permission to order a new fridge for your apartment. It will b…"
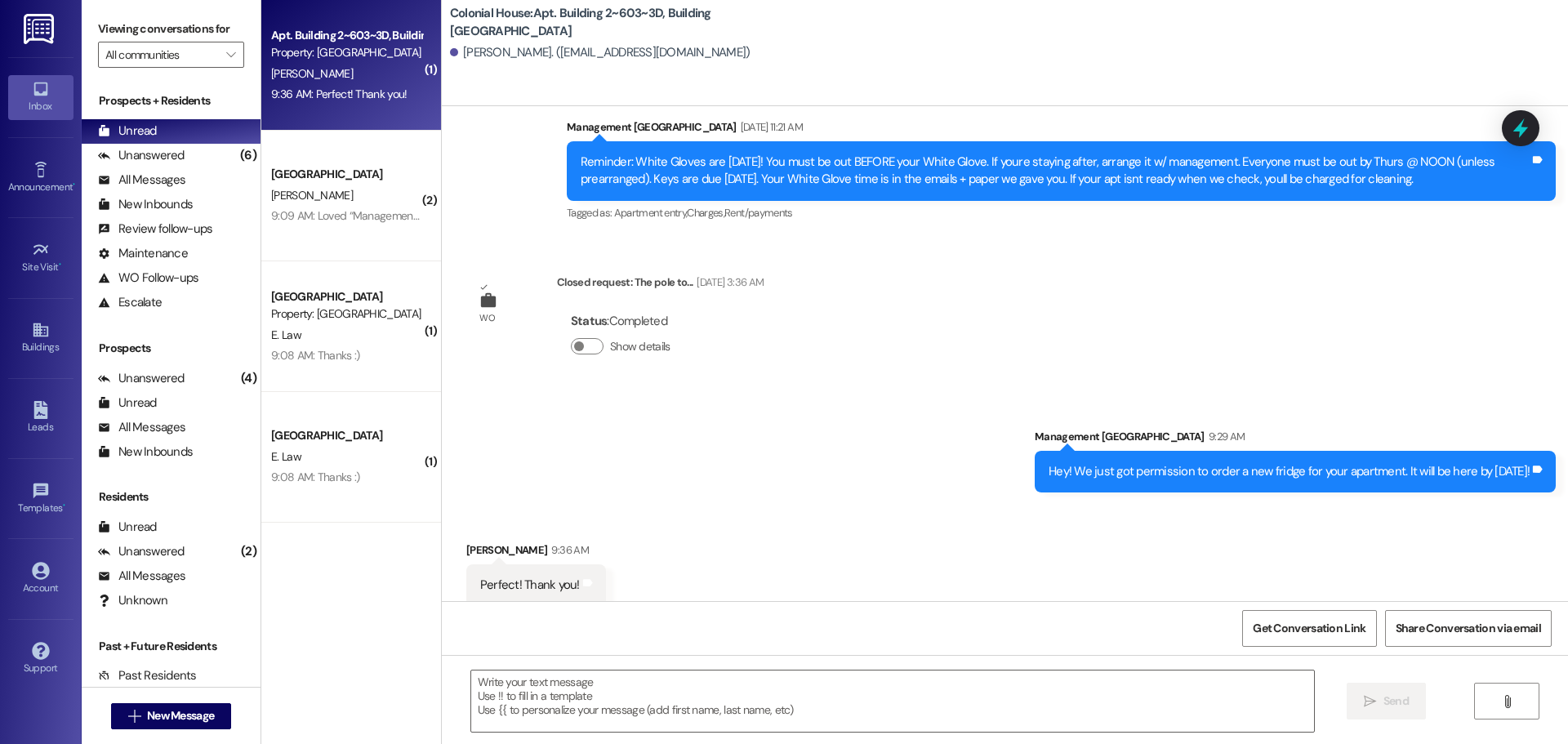
scroll to position [3498, 0]
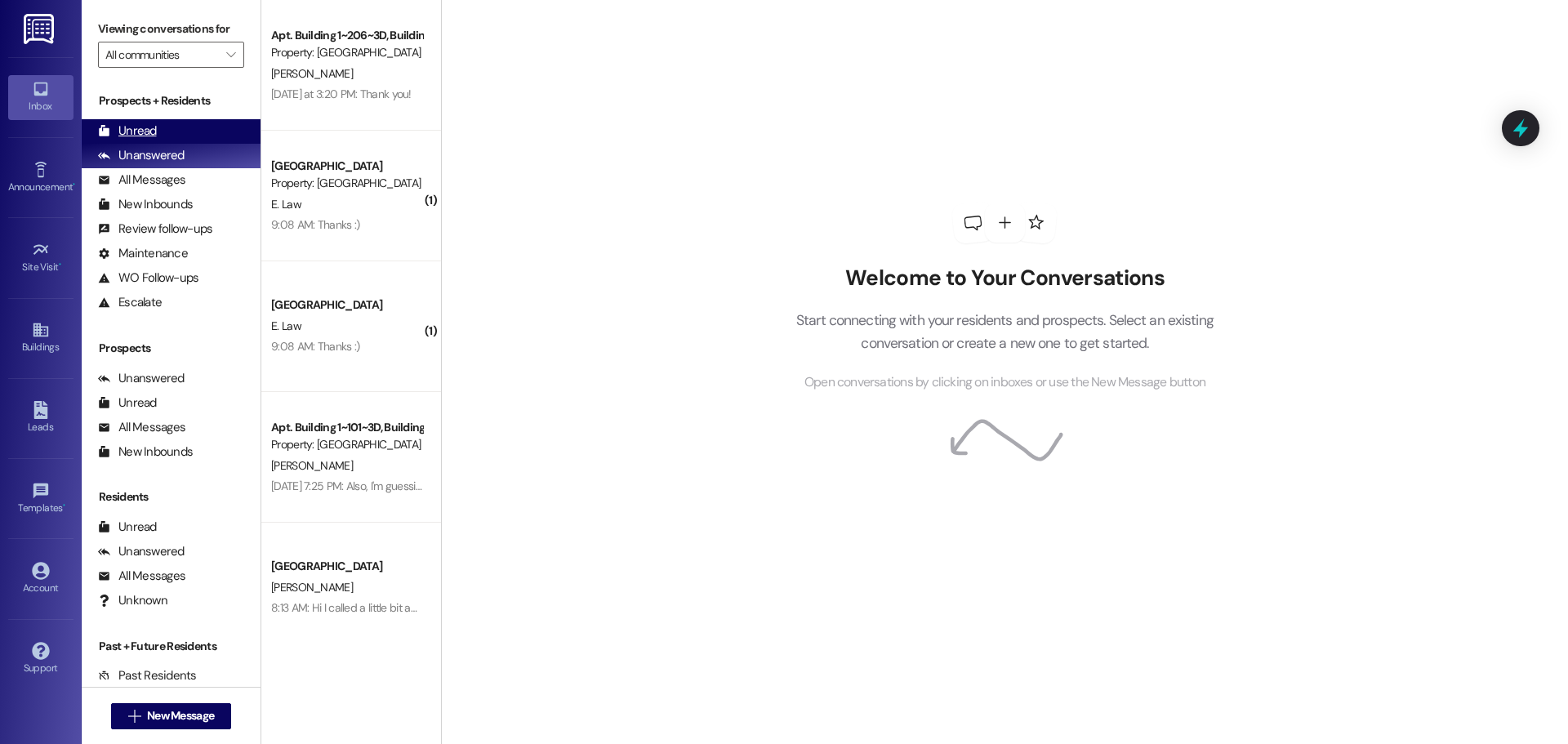
click at [152, 131] on div "Unread" at bounding box center [128, 130] width 59 height 17
